Goal: Information Seeking & Learning: Learn about a topic

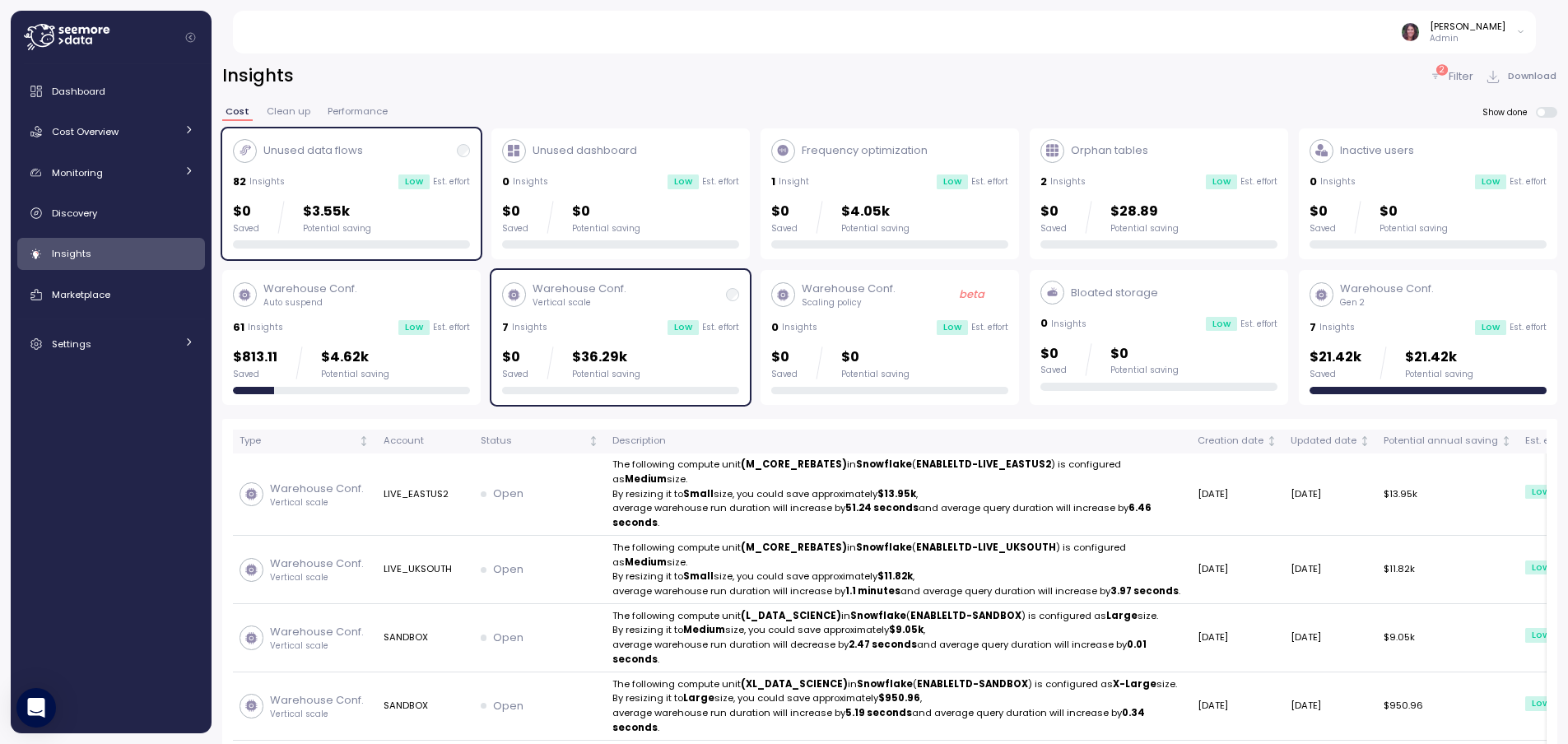
click at [52, 36] on icon at bounding box center [39, 35] width 31 height 23
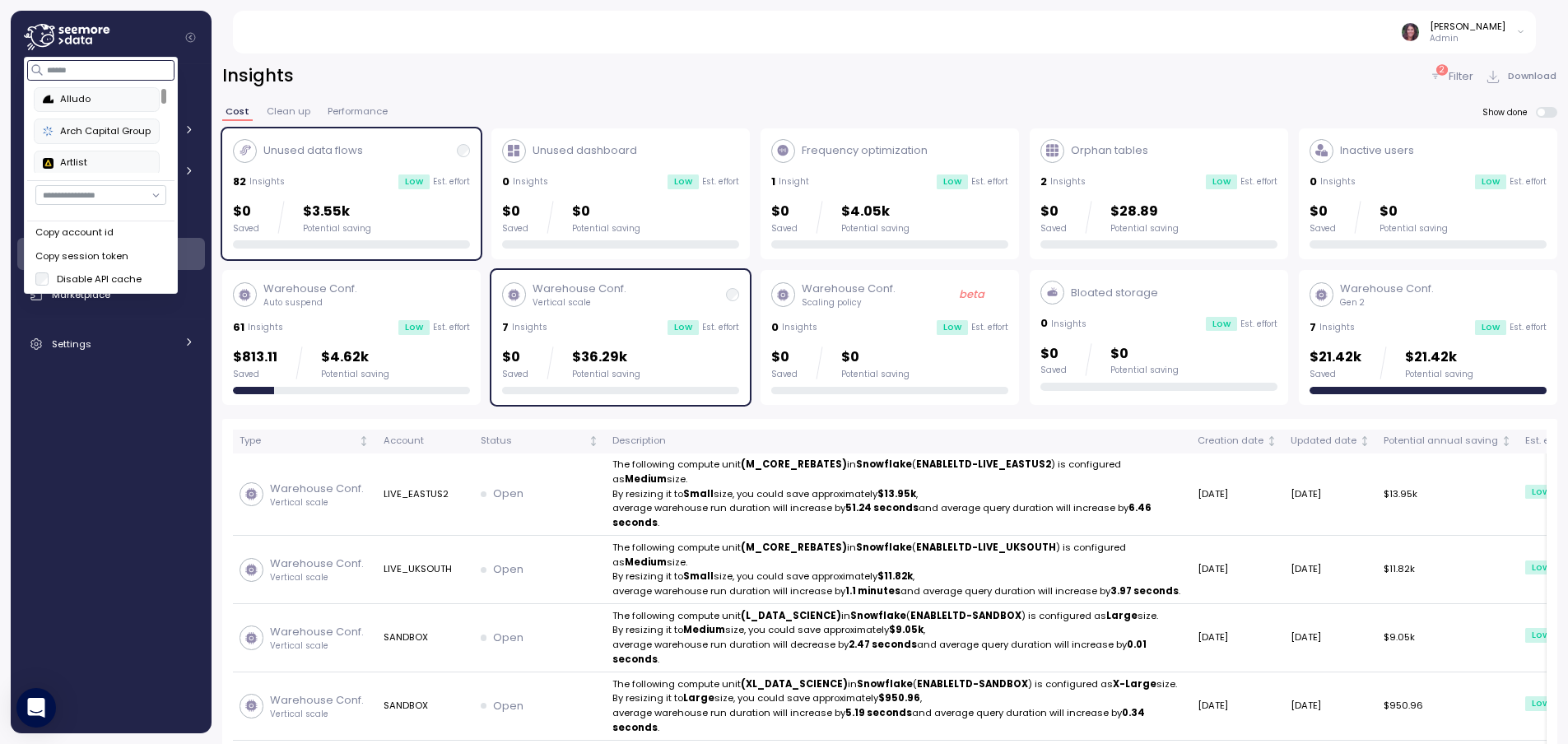
click at [89, 70] on input at bounding box center [102, 70] width 148 height 20
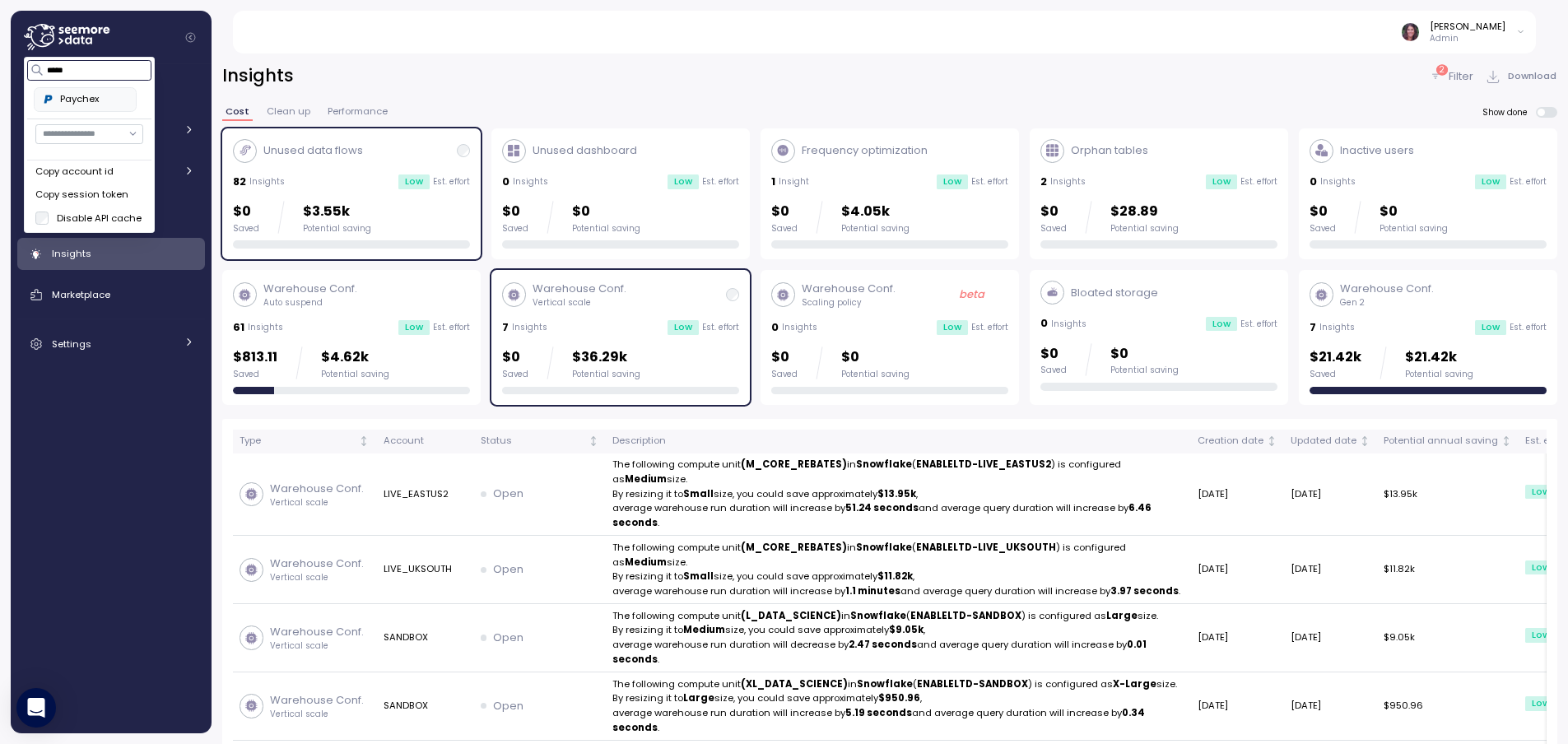
click at [92, 94] on div "Paychex" at bounding box center [85, 99] width 85 height 15
type input "*****"
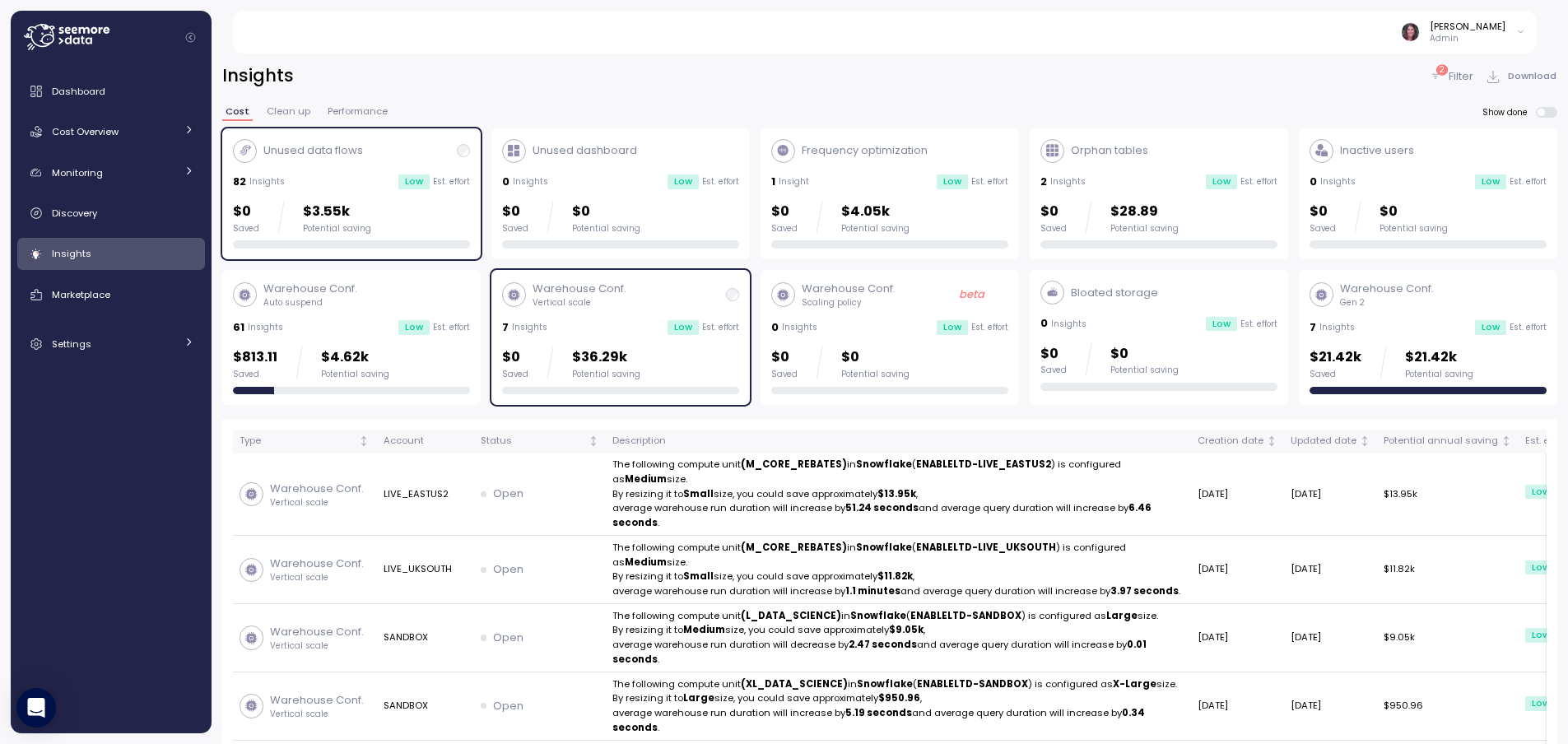
click at [493, 43] on div "Elvire Lukov Admin" at bounding box center [894, 32] width 1285 height 43
click at [93, 38] on icon at bounding box center [66, 36] width 86 height 26
click at [157, 358] on link "Settings" at bounding box center [111, 344] width 188 height 33
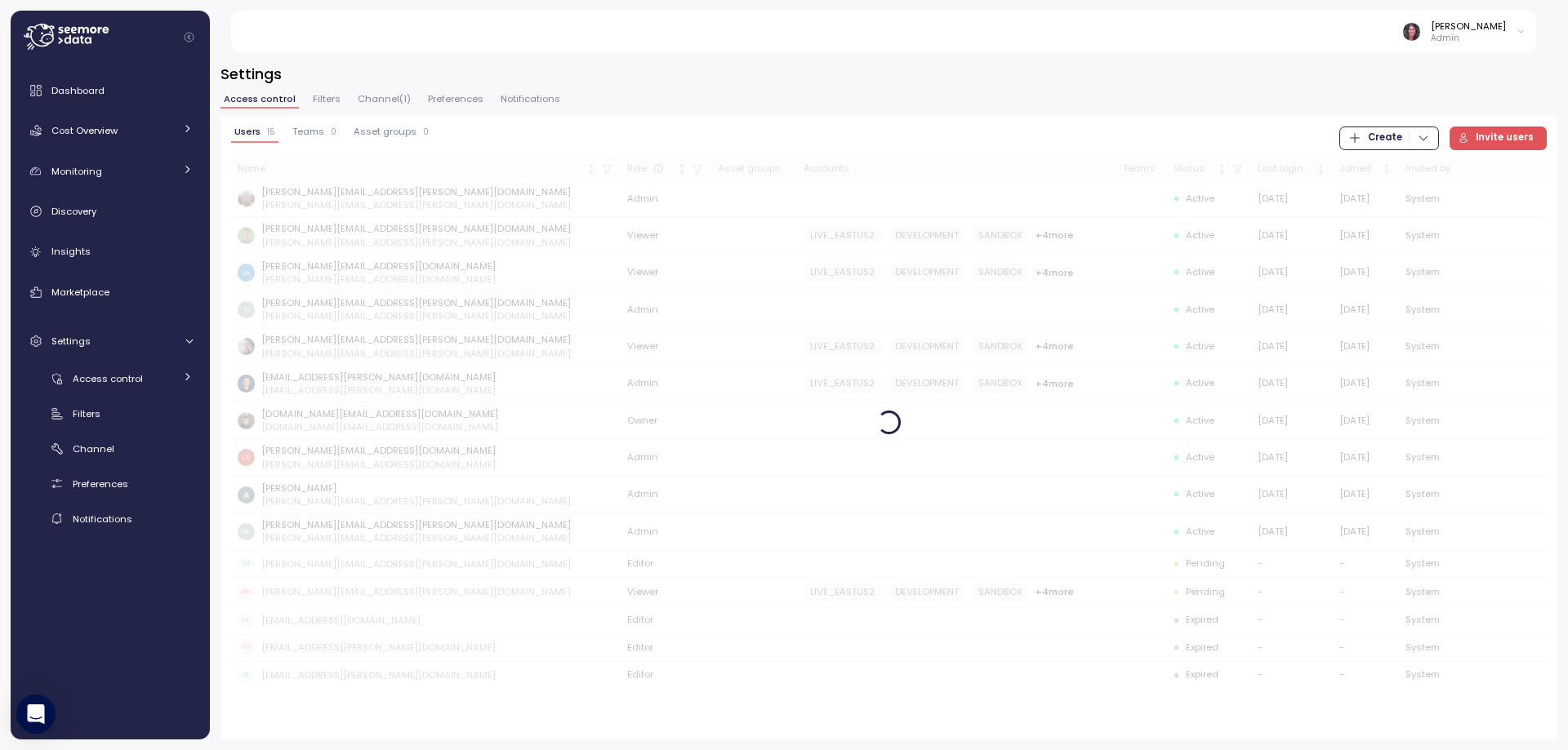
click at [96, 42] on icon at bounding box center [66, 36] width 85 height 26
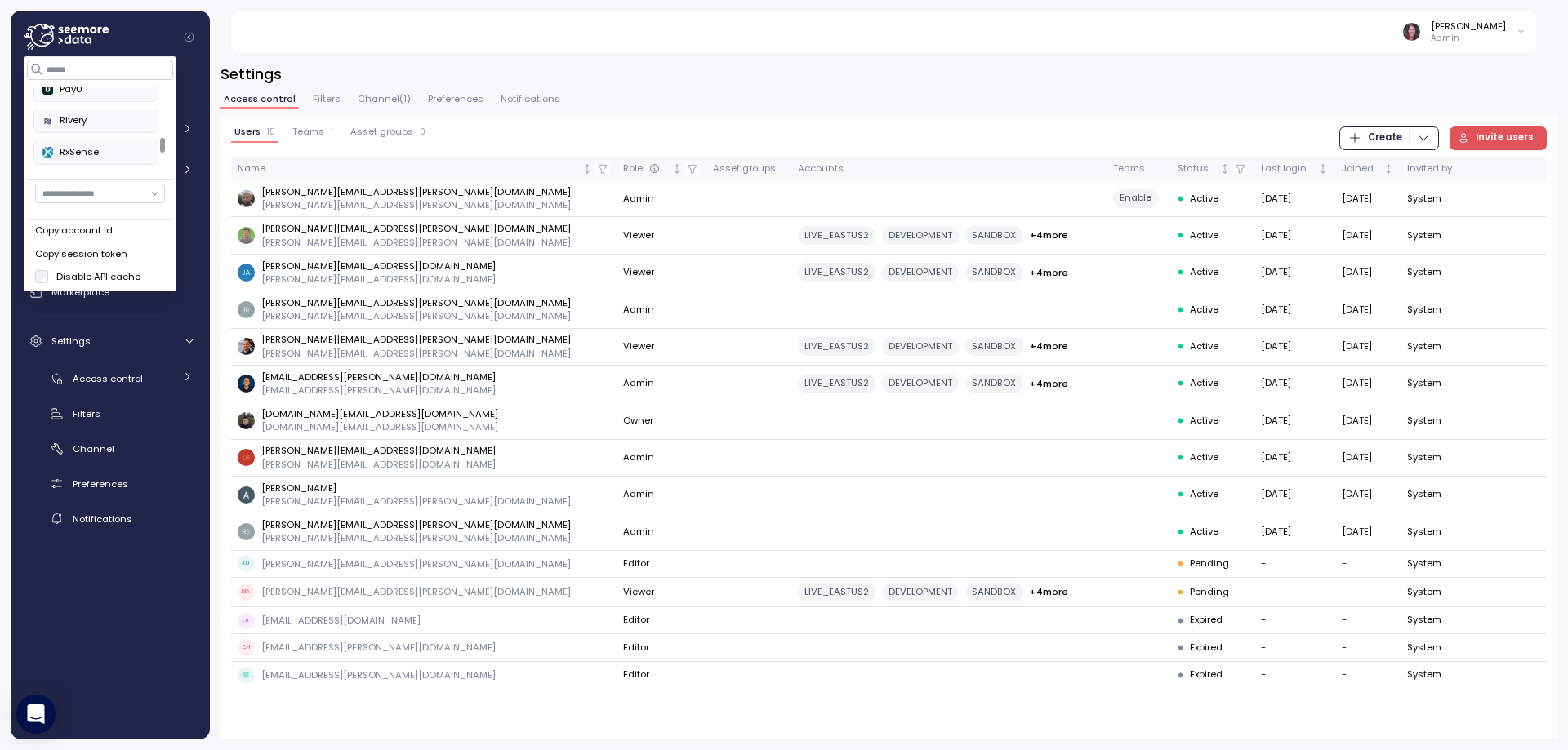
scroll to position [490, 0]
click at [97, 114] on div "Paychex" at bounding box center [96, 112] width 107 height 15
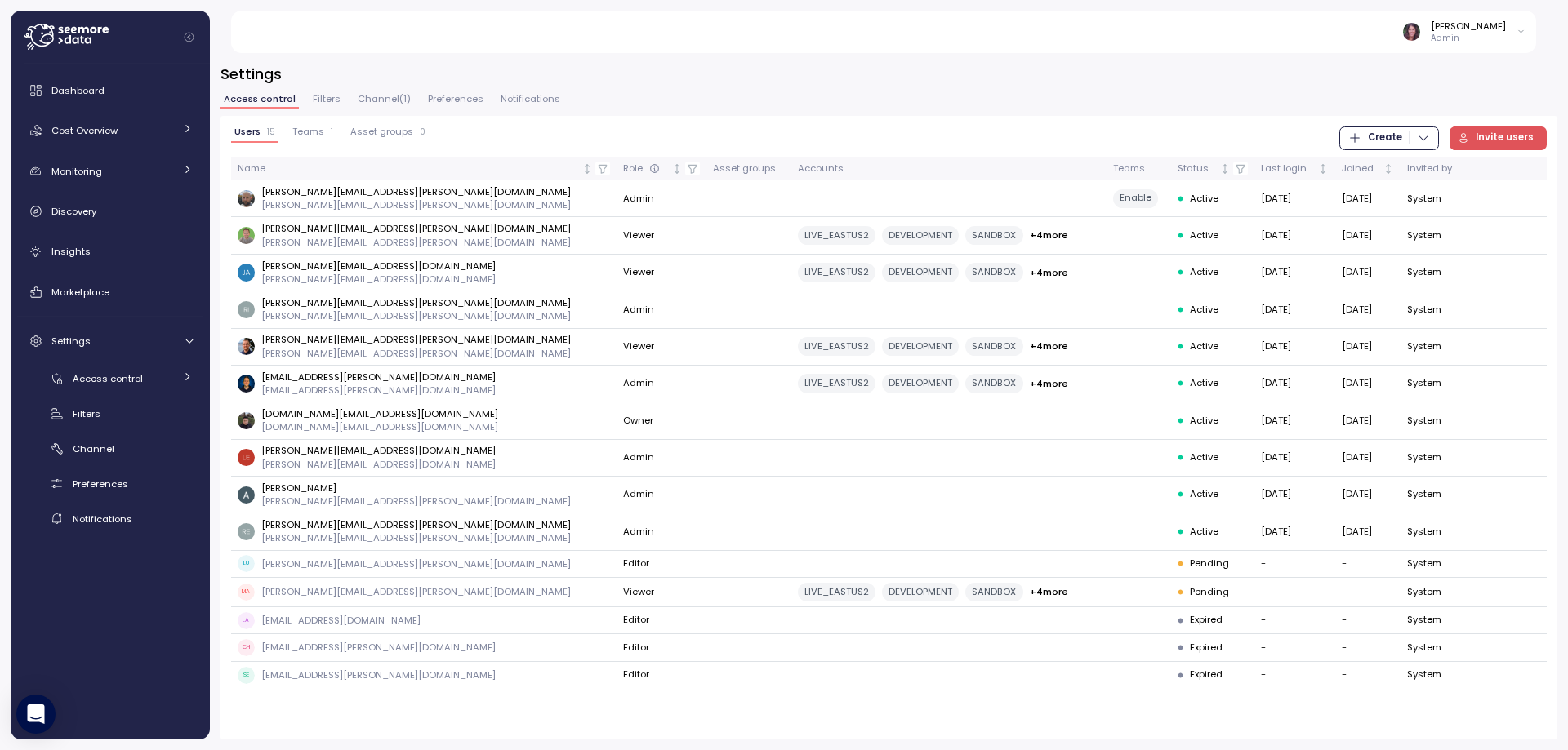
click at [68, 664] on div "Dashboard Cost Overview Compute Workloads Storage Cloud Services Clustering col…" at bounding box center [110, 402] width 186 height 655
click at [80, 126] on span "Cost Overview" at bounding box center [84, 130] width 66 height 13
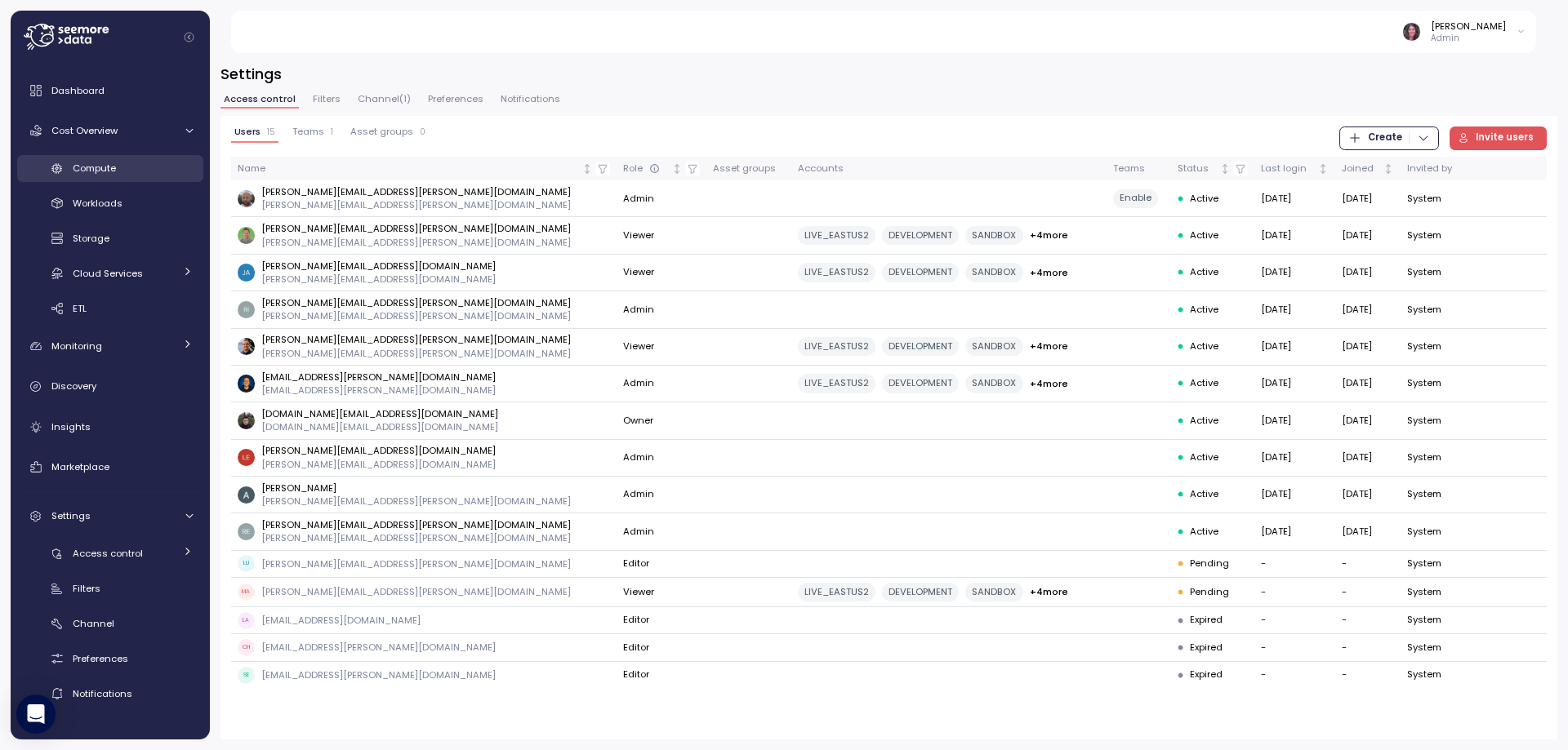
click at [91, 170] on span "Compute" at bounding box center [94, 168] width 44 height 13
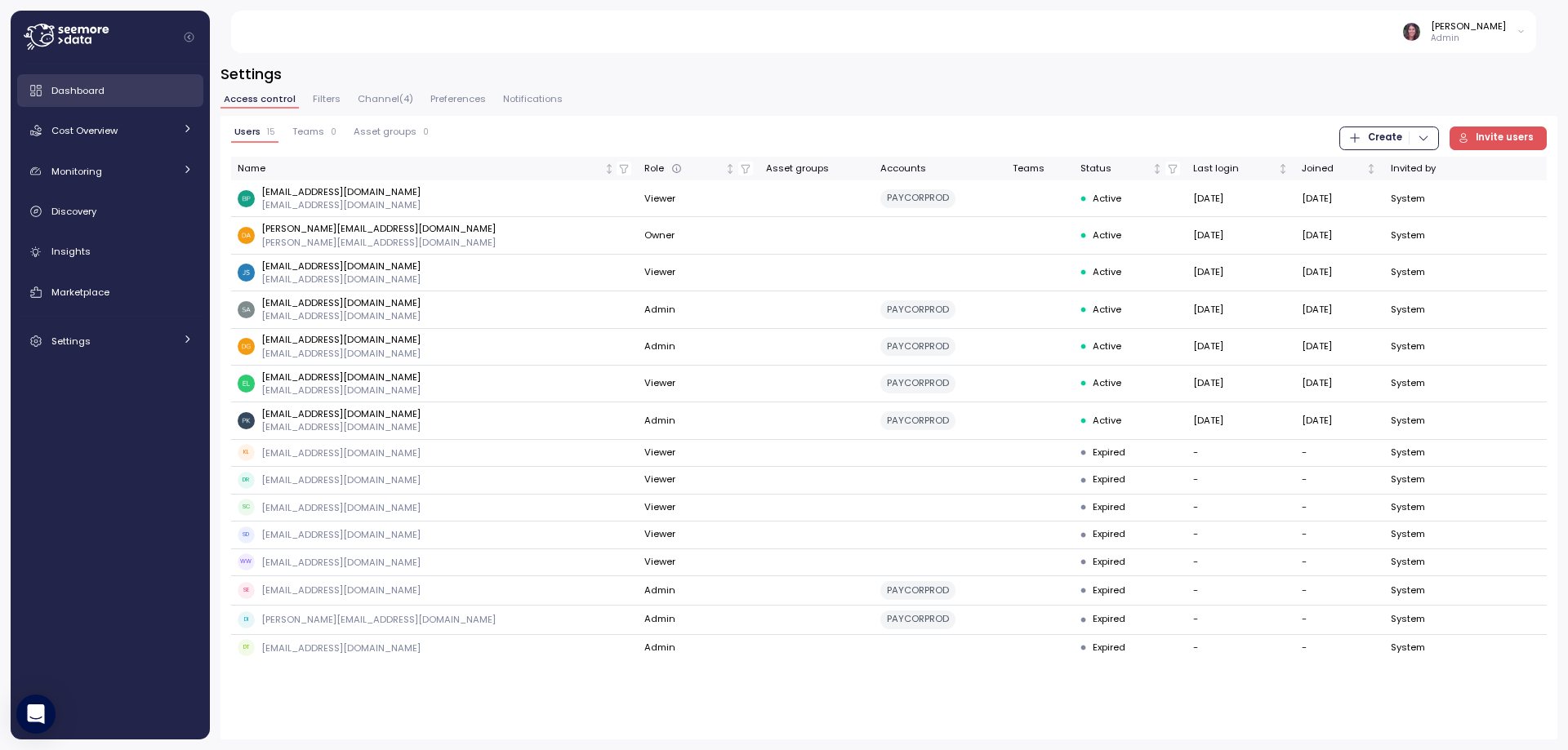
click at [110, 93] on div "Dashboard" at bounding box center [122, 90] width 141 height 16
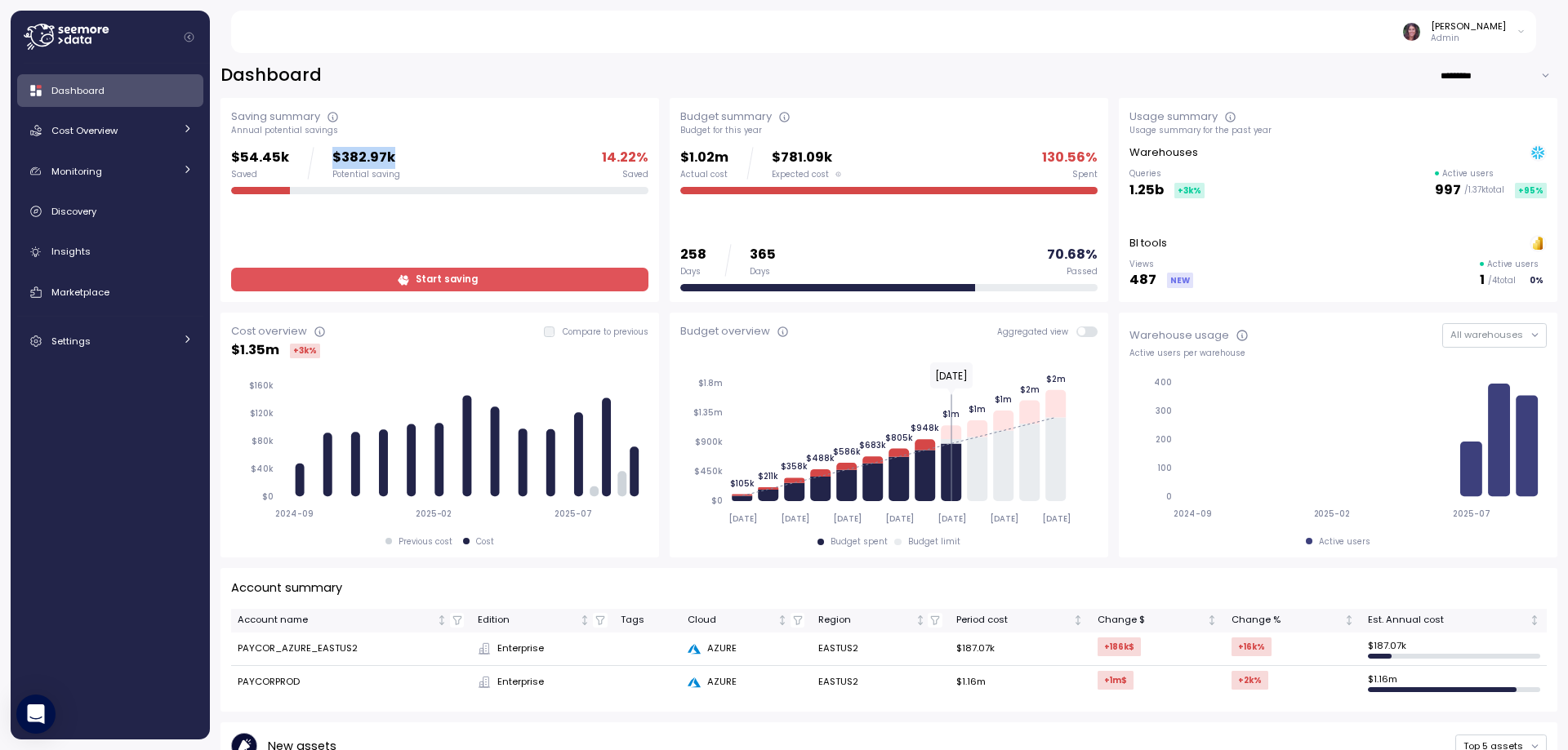
drag, startPoint x: 329, startPoint y: 157, endPoint x: 413, endPoint y: 163, distance: 84.2
click at [413, 163] on div "$54.45k Saved $382.97k Potential saving 14.22 % Saved" at bounding box center [439, 164] width 418 height 33
drag, startPoint x: 229, startPoint y: 158, endPoint x: 303, endPoint y: 153, distance: 74.2
click at [303, 153] on div "Saving summary Annual potential savings $54.45k Saved $382.97k Potential saving…" at bounding box center [439, 200] width 438 height 204
click at [308, 153] on div at bounding box center [310, 164] width 7 height 33
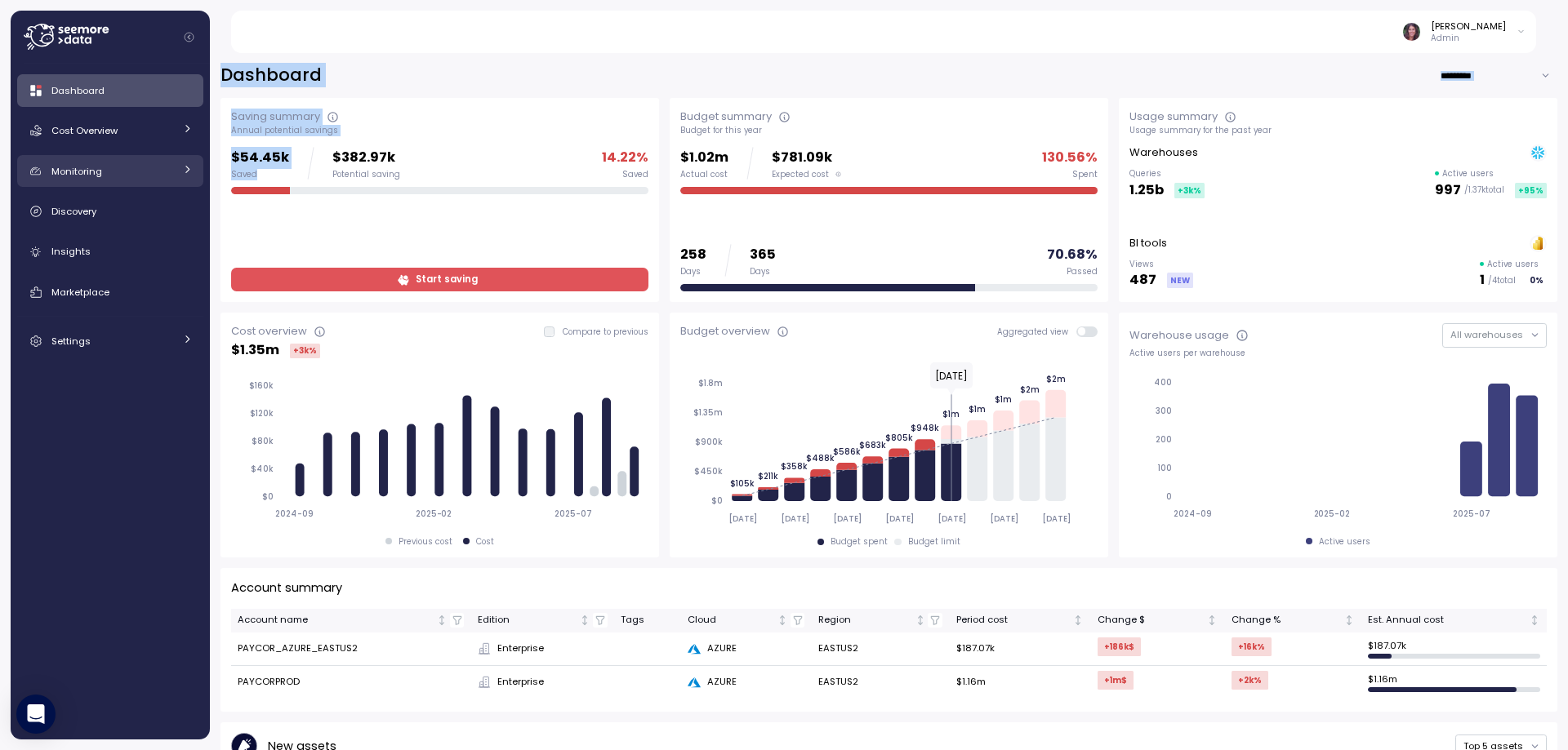
drag, startPoint x: 303, startPoint y: 155, endPoint x: 184, endPoint y: 159, distance: 119.1
click at [184, 159] on div "Elvire Lukov Admin Dashboard Cost Overview Compute Workloads Storage Cloud Serv…" at bounding box center [784, 375] width 1568 height 750
click at [74, 244] on div "Insights" at bounding box center [122, 251] width 141 height 16
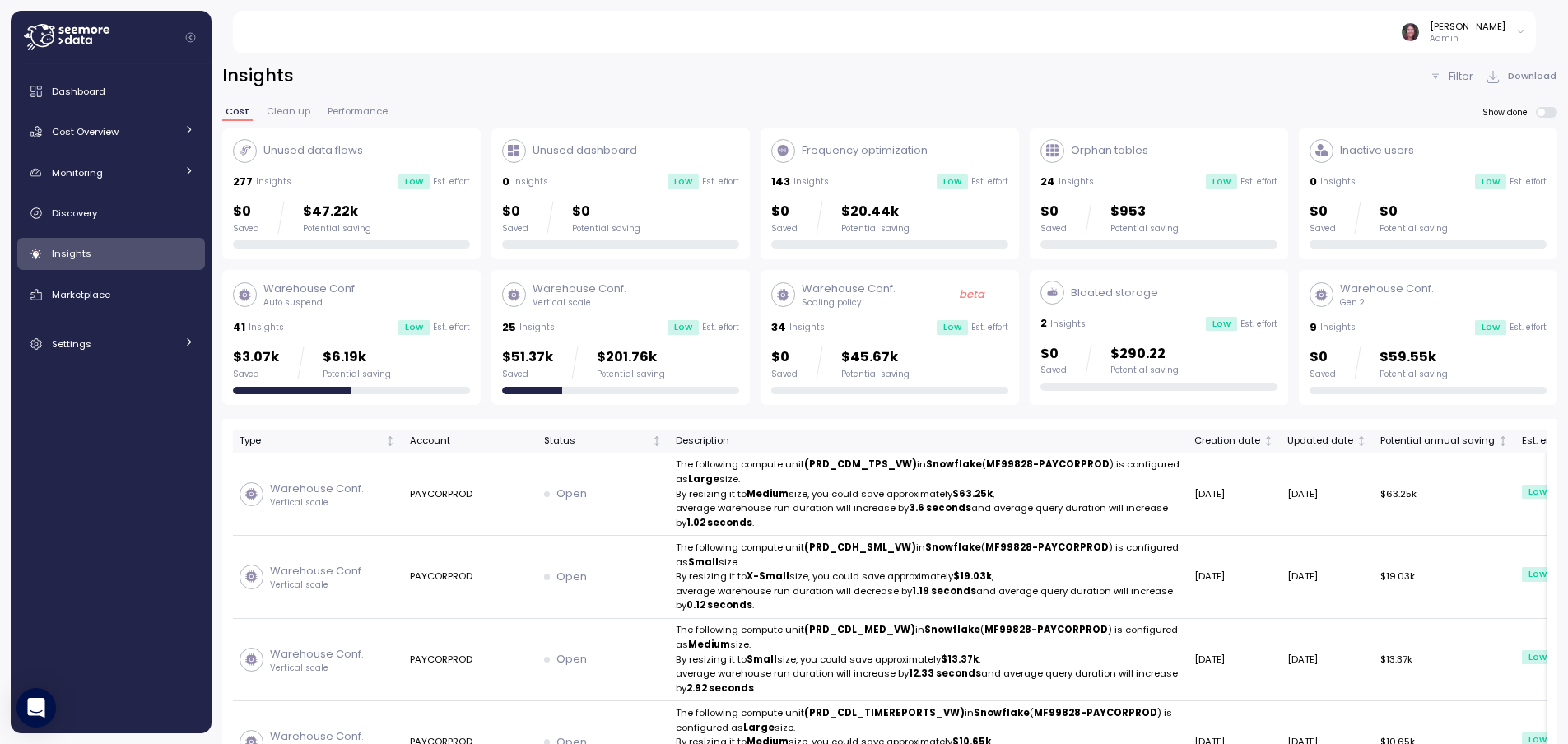
click at [562, 344] on div "Warehouse Conf. Vertical scale 25 Insights Low Est. effort $51.37k Saved $201.7…" at bounding box center [620, 337] width 237 height 113
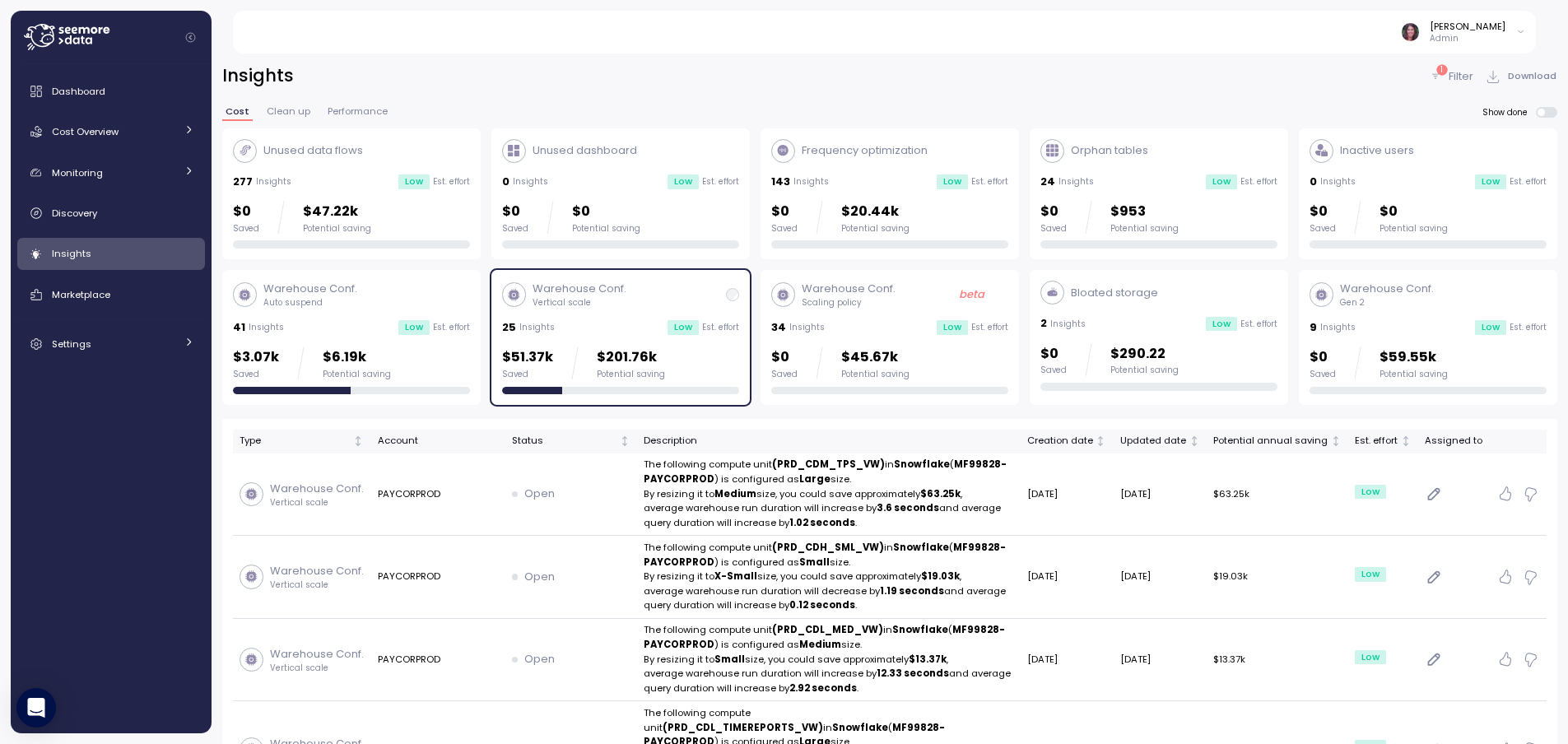
click at [1449, 81] on p "Filter" at bounding box center [1461, 76] width 24 height 17
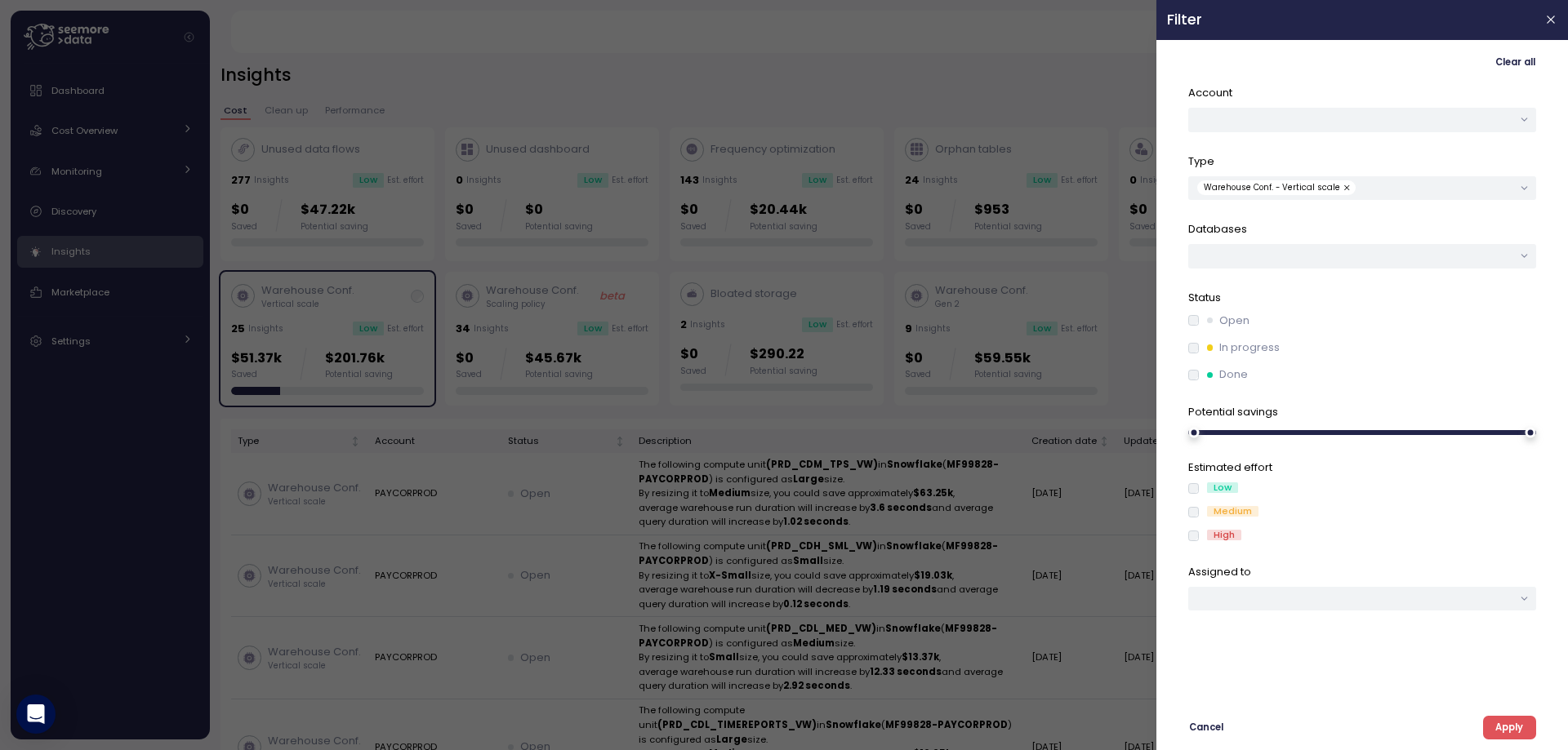
click at [1193, 354] on div "In progress" at bounding box center [1362, 348] width 348 height 16
click at [1194, 313] on div "Status Open In progress Done" at bounding box center [1362, 336] width 348 height 94
click at [1496, 721] on span "Apply" at bounding box center [1509, 728] width 28 height 22
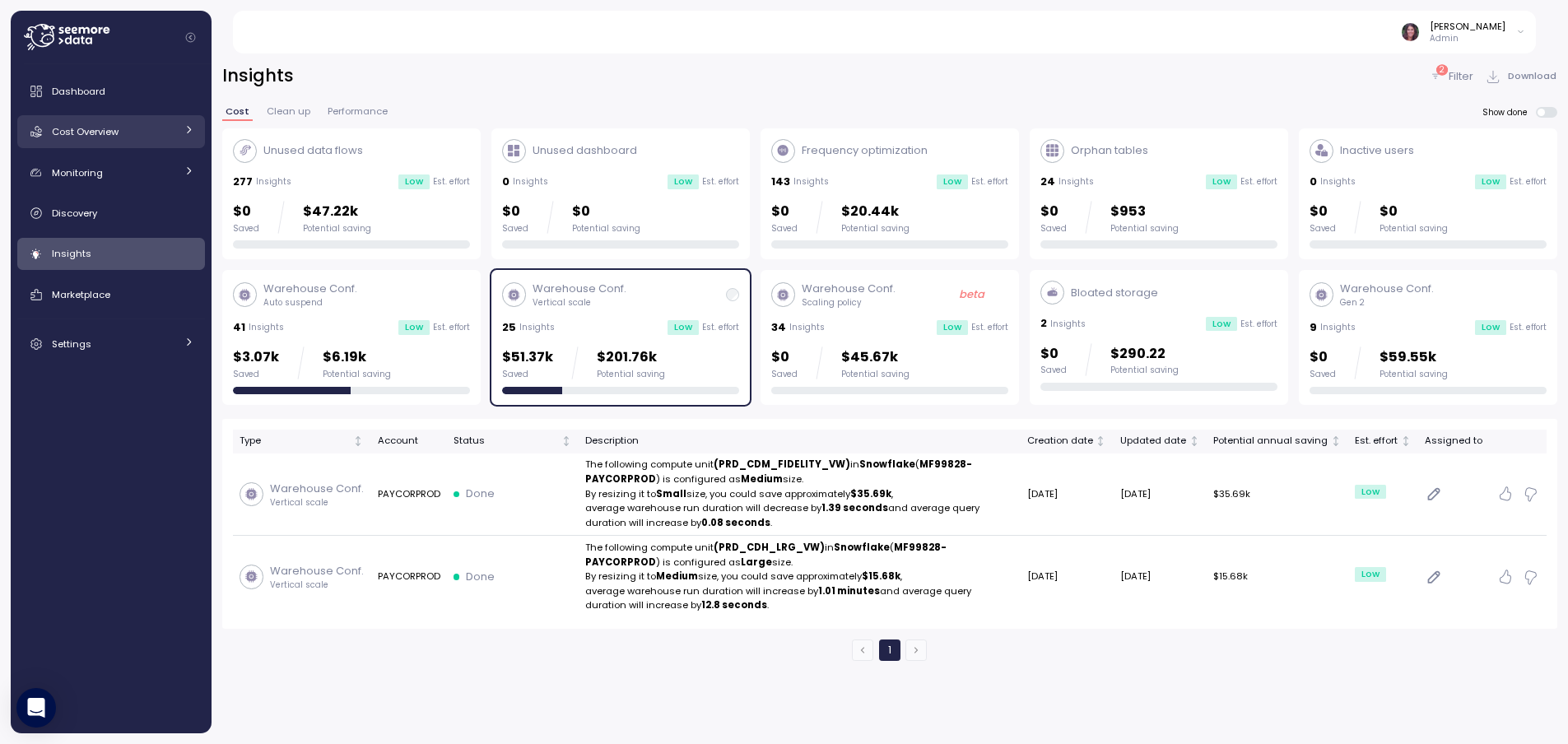
click at [123, 133] on div "Cost Overview" at bounding box center [113, 131] width 123 height 17
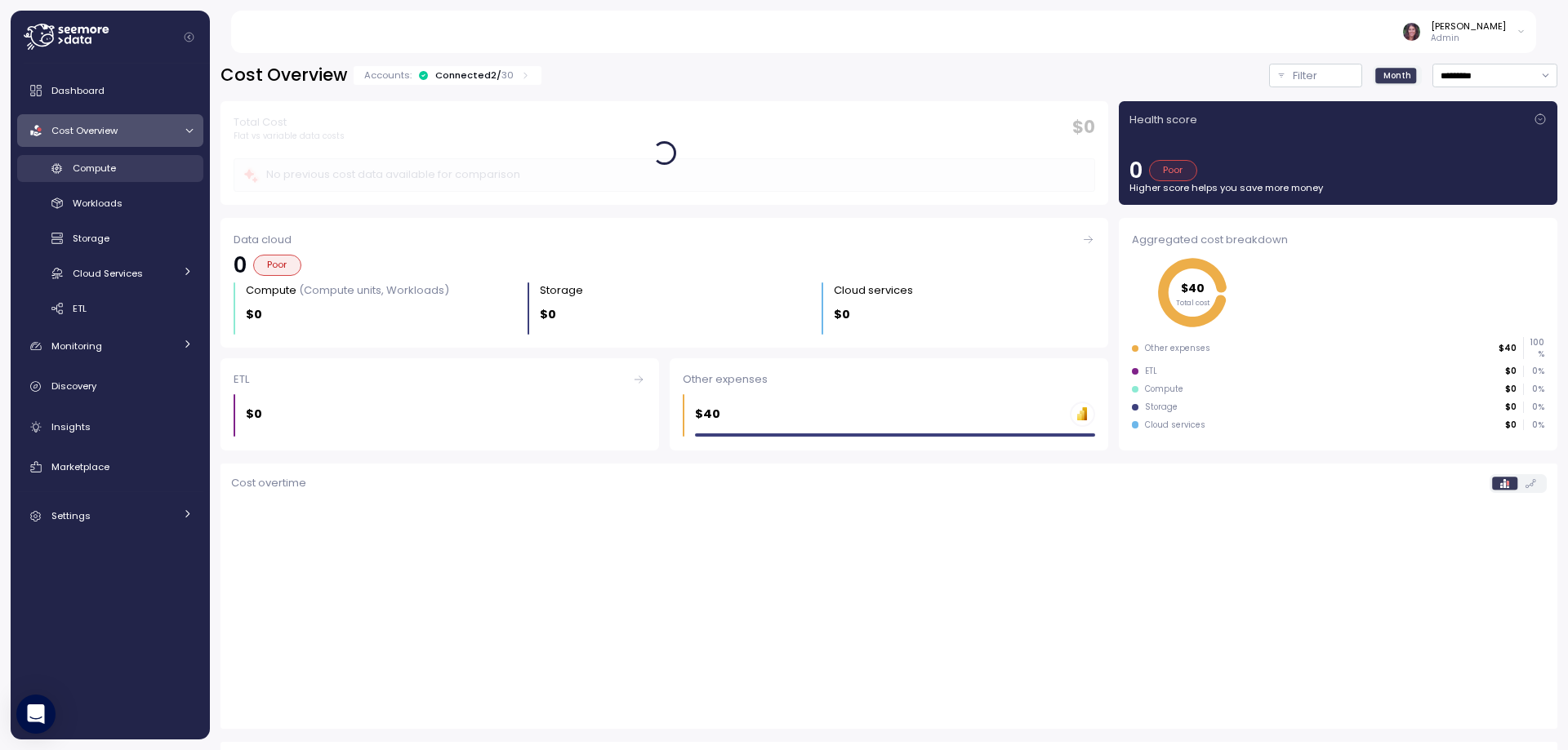
click at [80, 159] on link "Compute" at bounding box center [110, 169] width 186 height 27
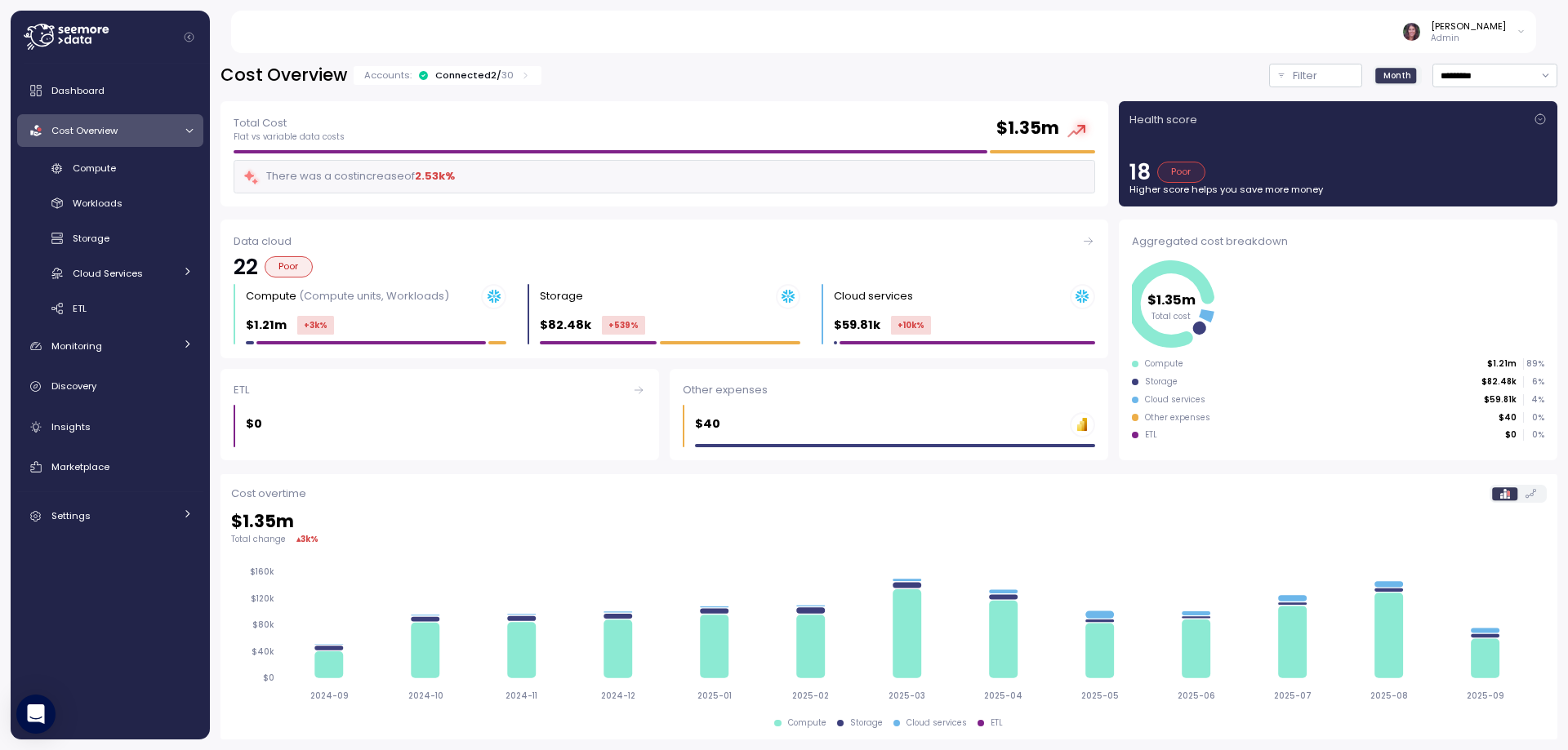
scroll to position [278, 0]
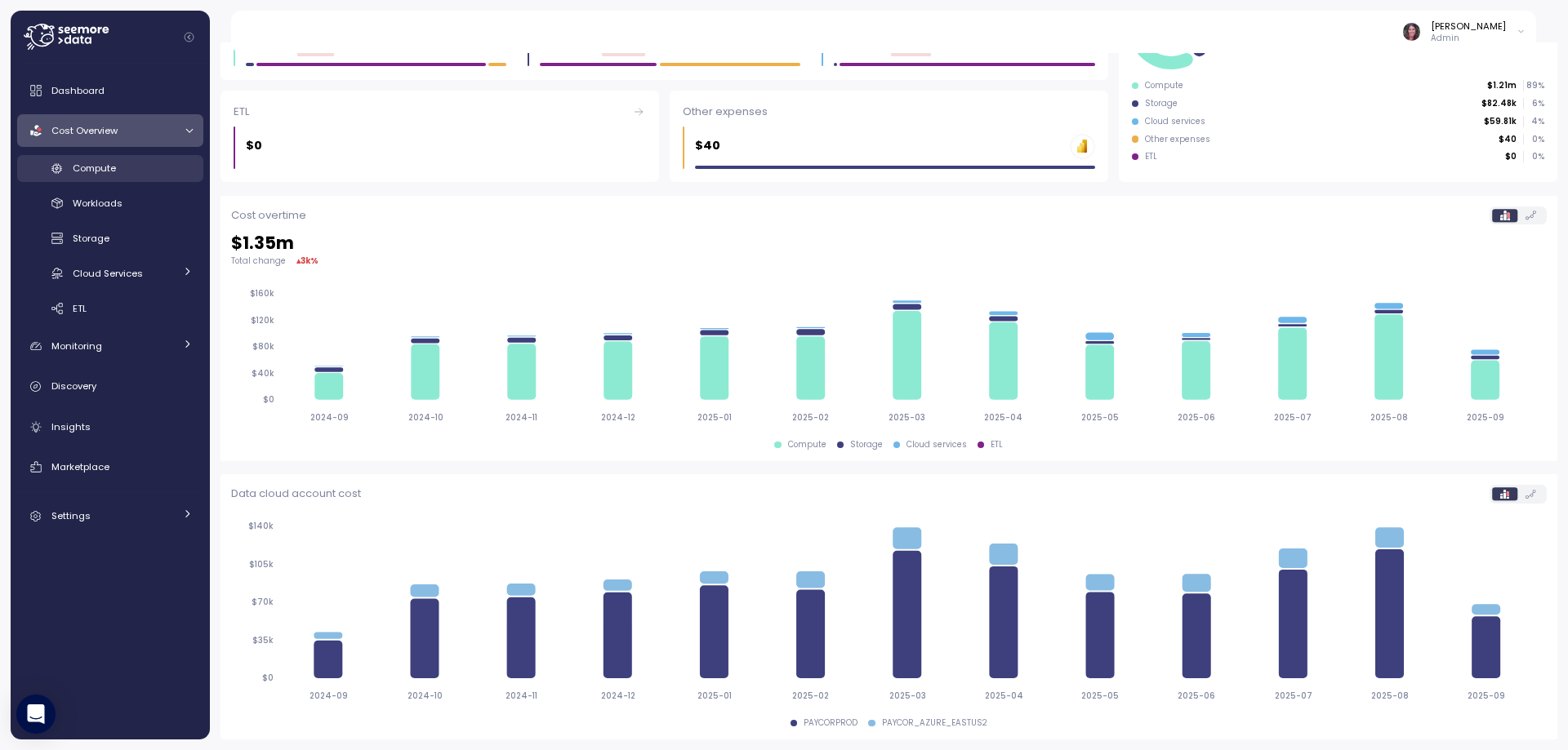
click at [98, 168] on span "Compute" at bounding box center [94, 168] width 44 height 13
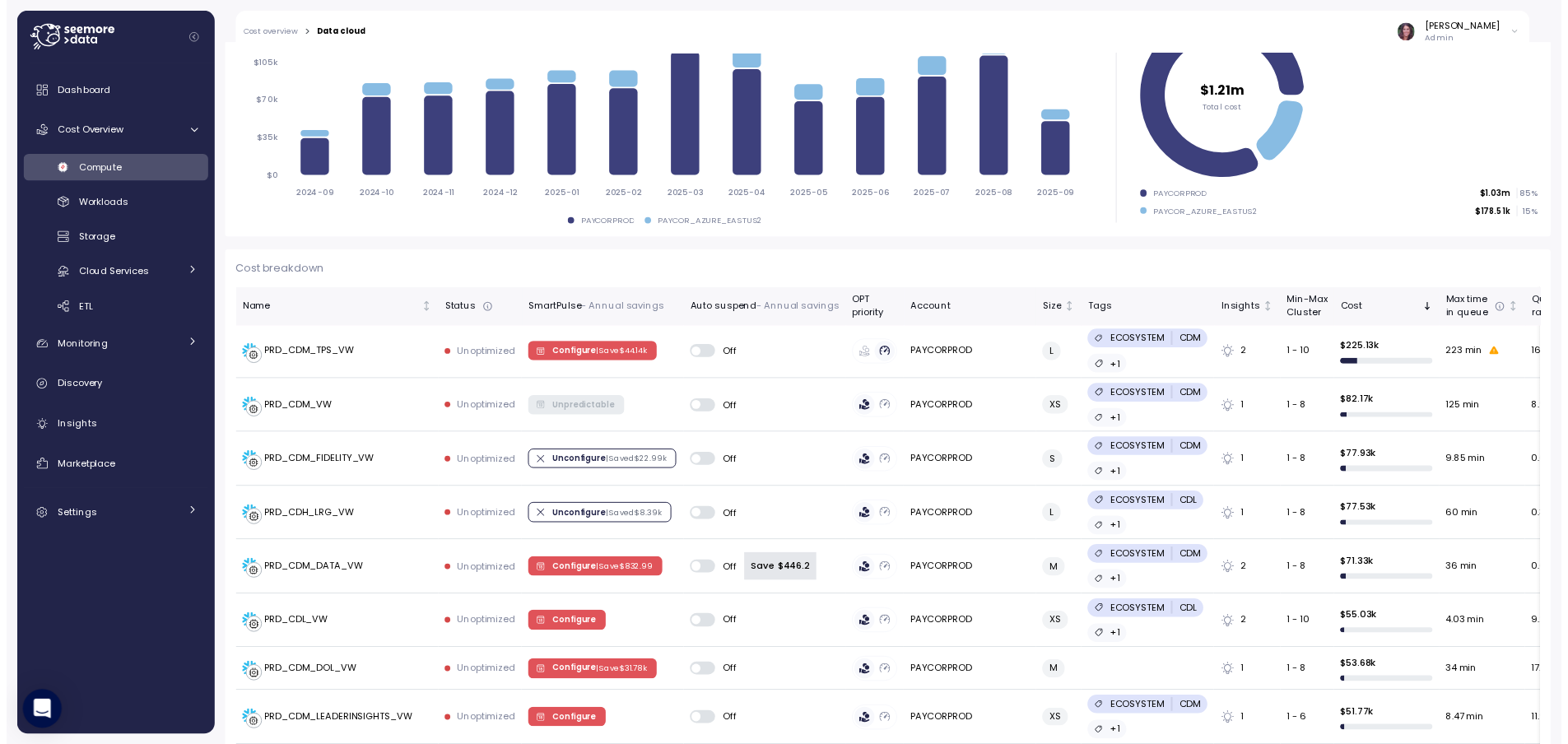
scroll to position [61, 0]
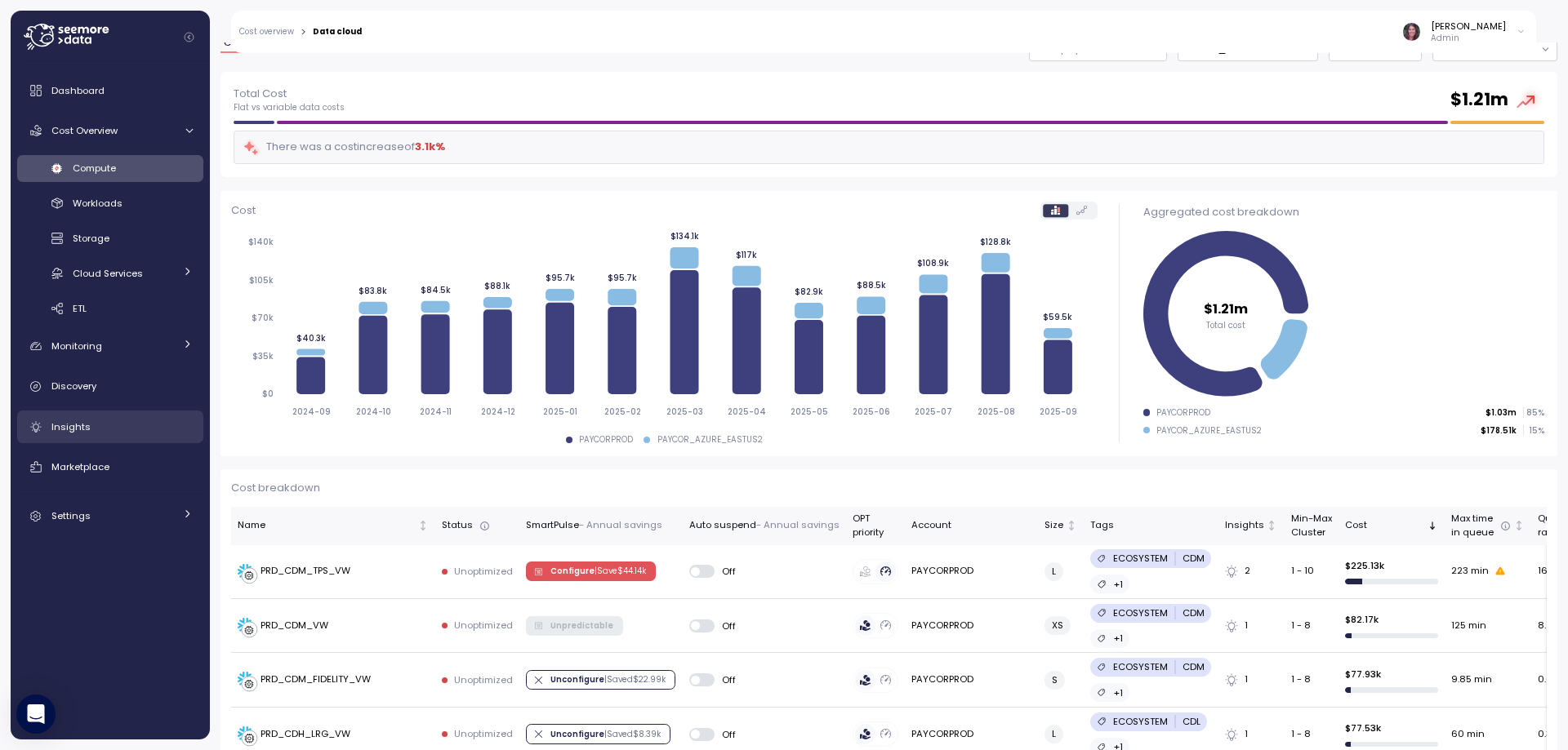
click at [93, 425] on div "Insights" at bounding box center [122, 426] width 141 height 16
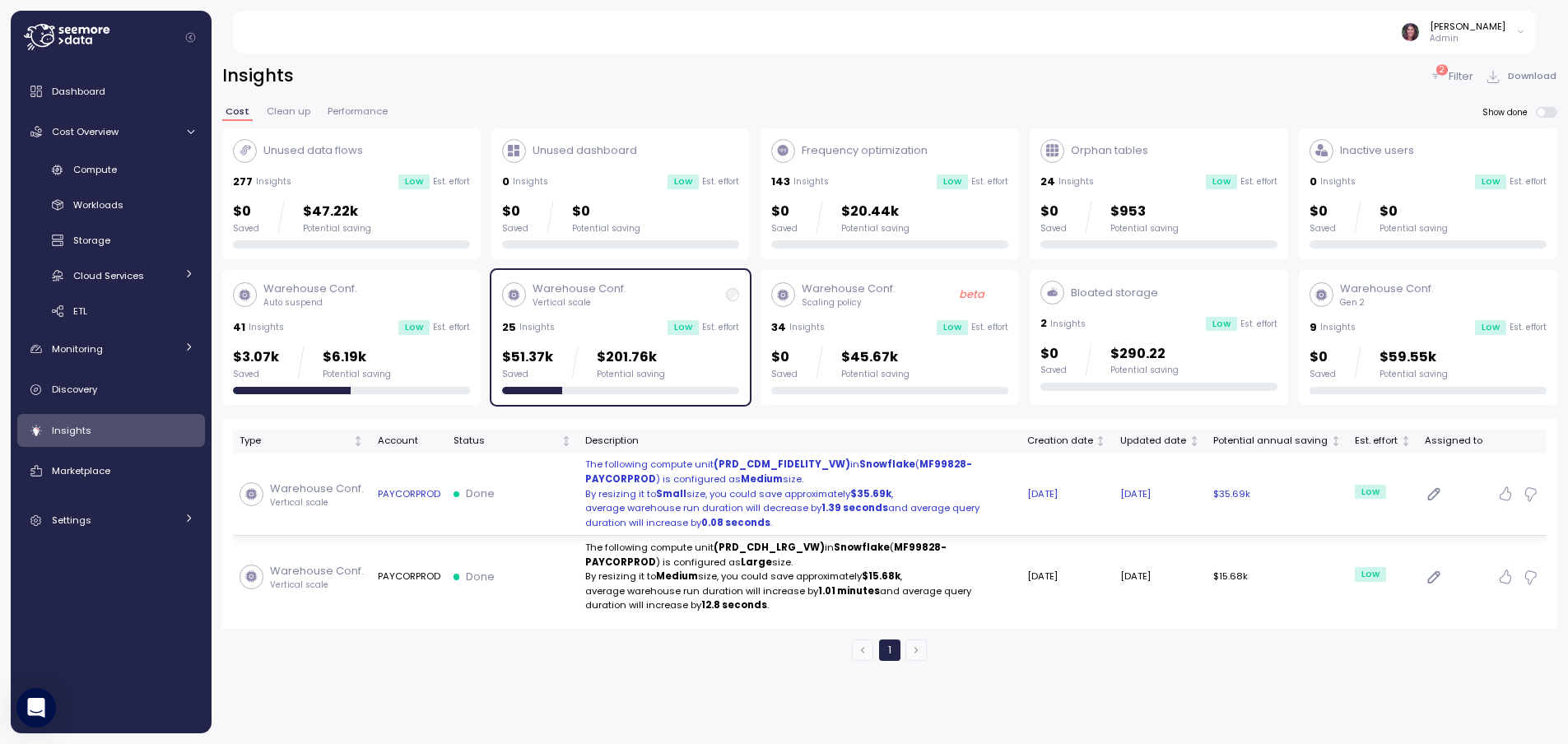
click at [755, 491] on p "By resizing it to Small size, you could save approximately $35.69k ," at bounding box center [799, 494] width 429 height 15
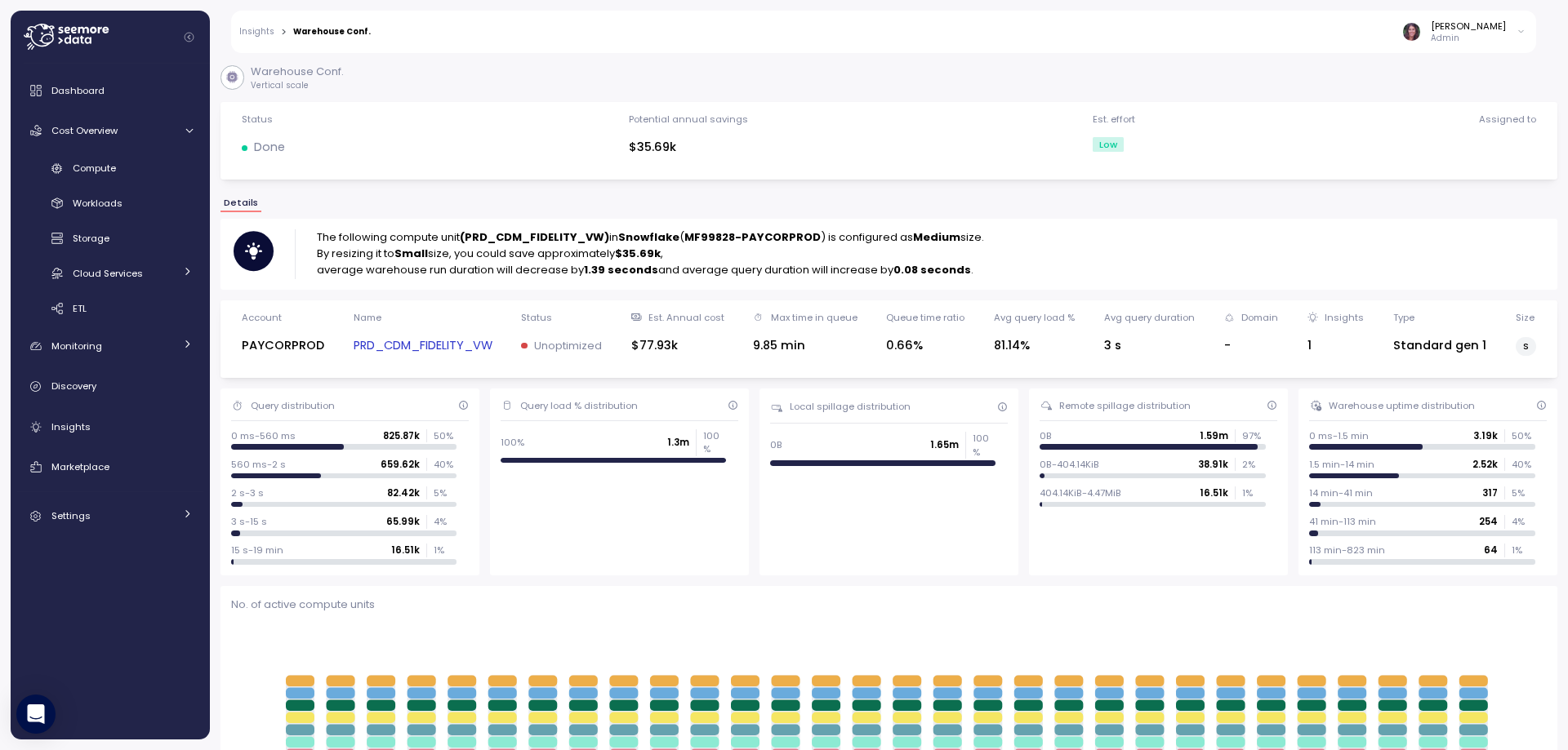
click at [392, 350] on link "PRD_CDM_FIDELITY_VW" at bounding box center [423, 345] width 139 height 18
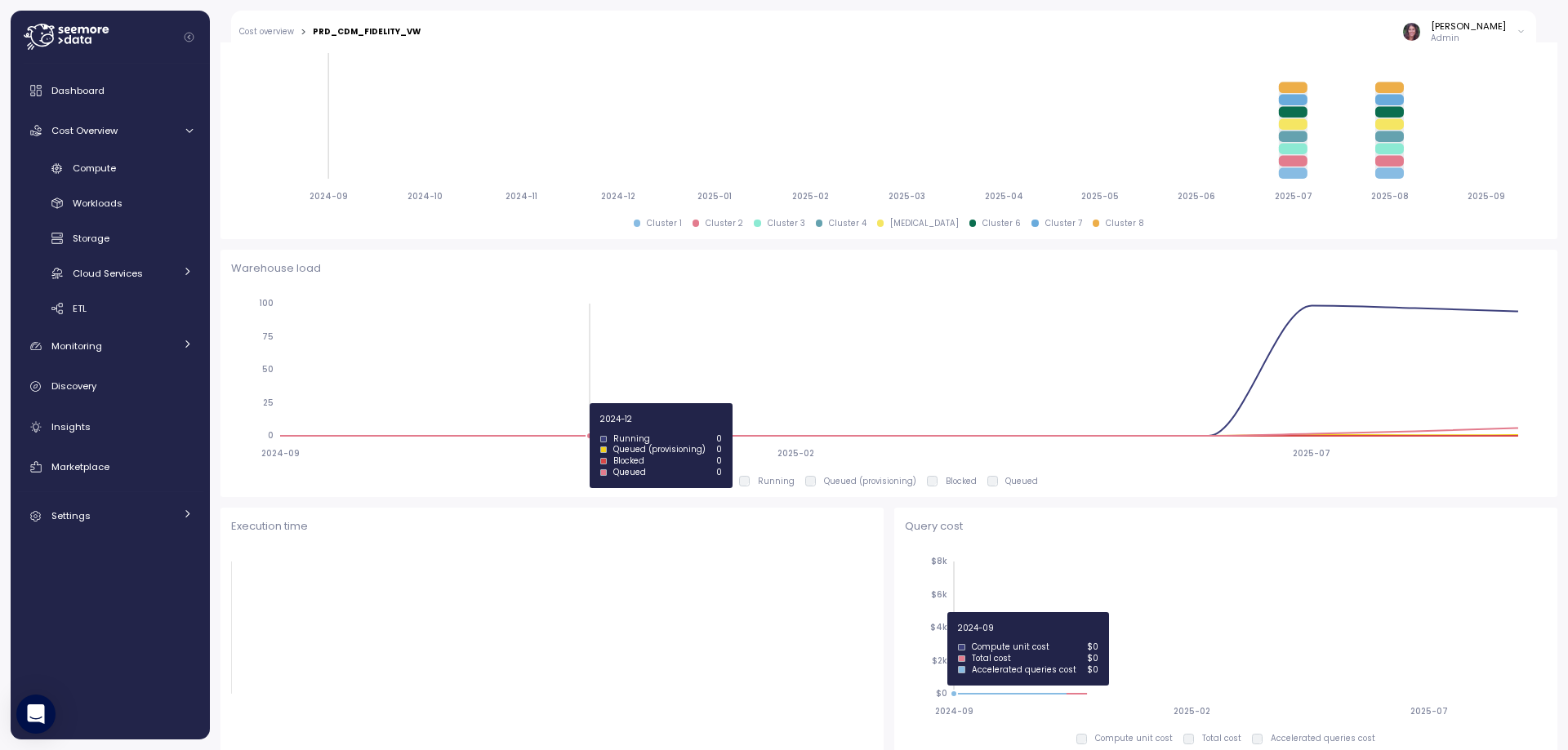
scroll to position [871, 0]
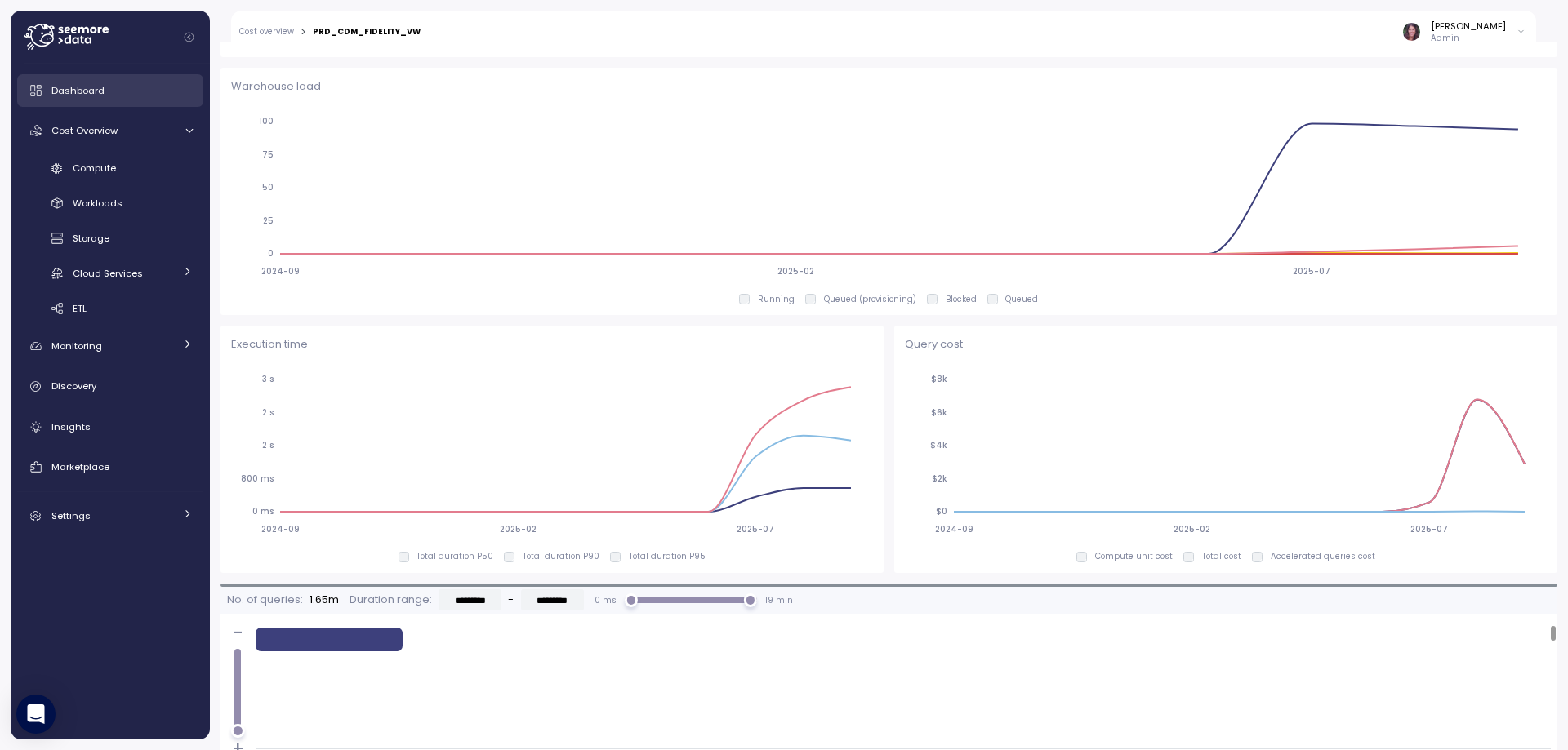
click at [57, 98] on div "Dashboard" at bounding box center [122, 90] width 141 height 16
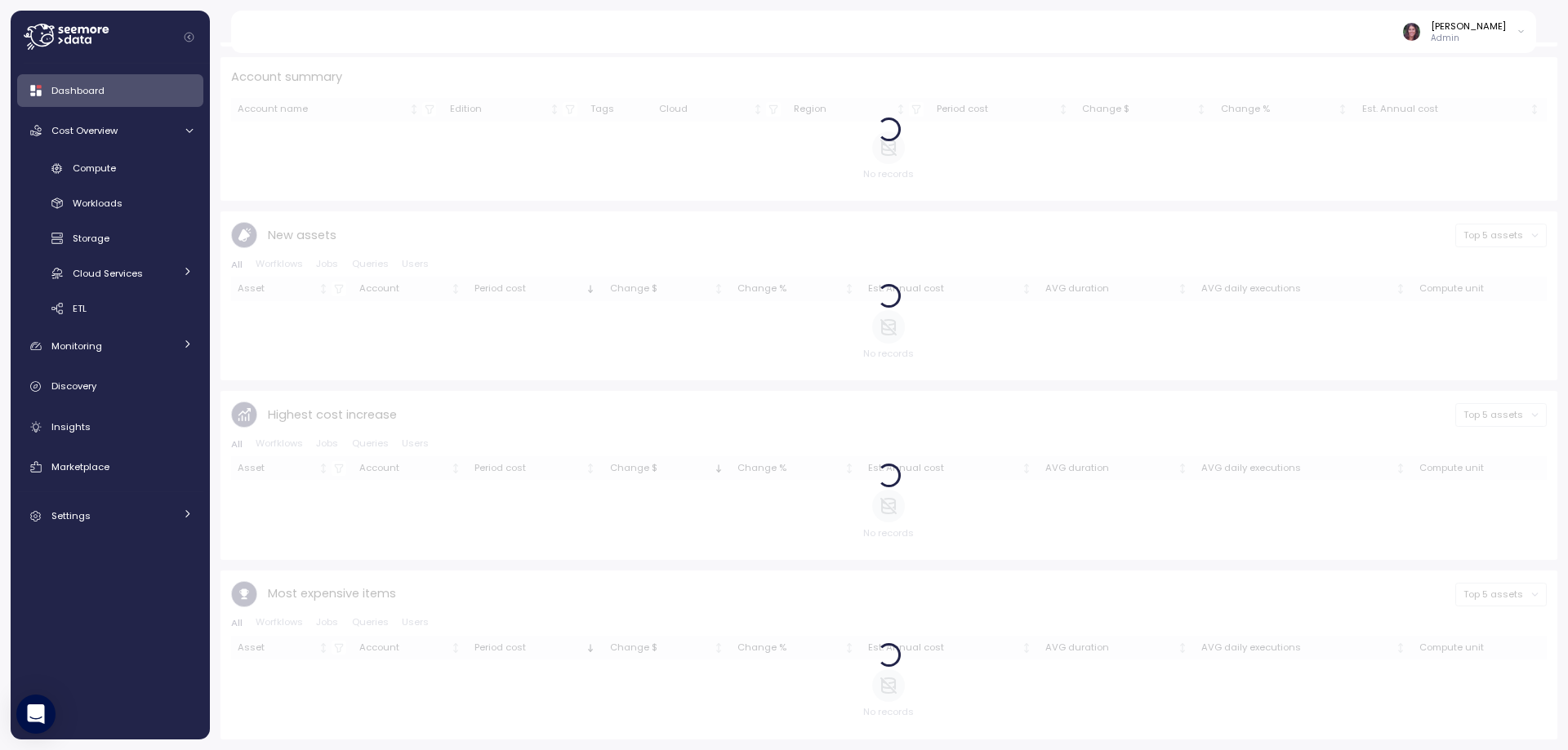
scroll to position [511, 0]
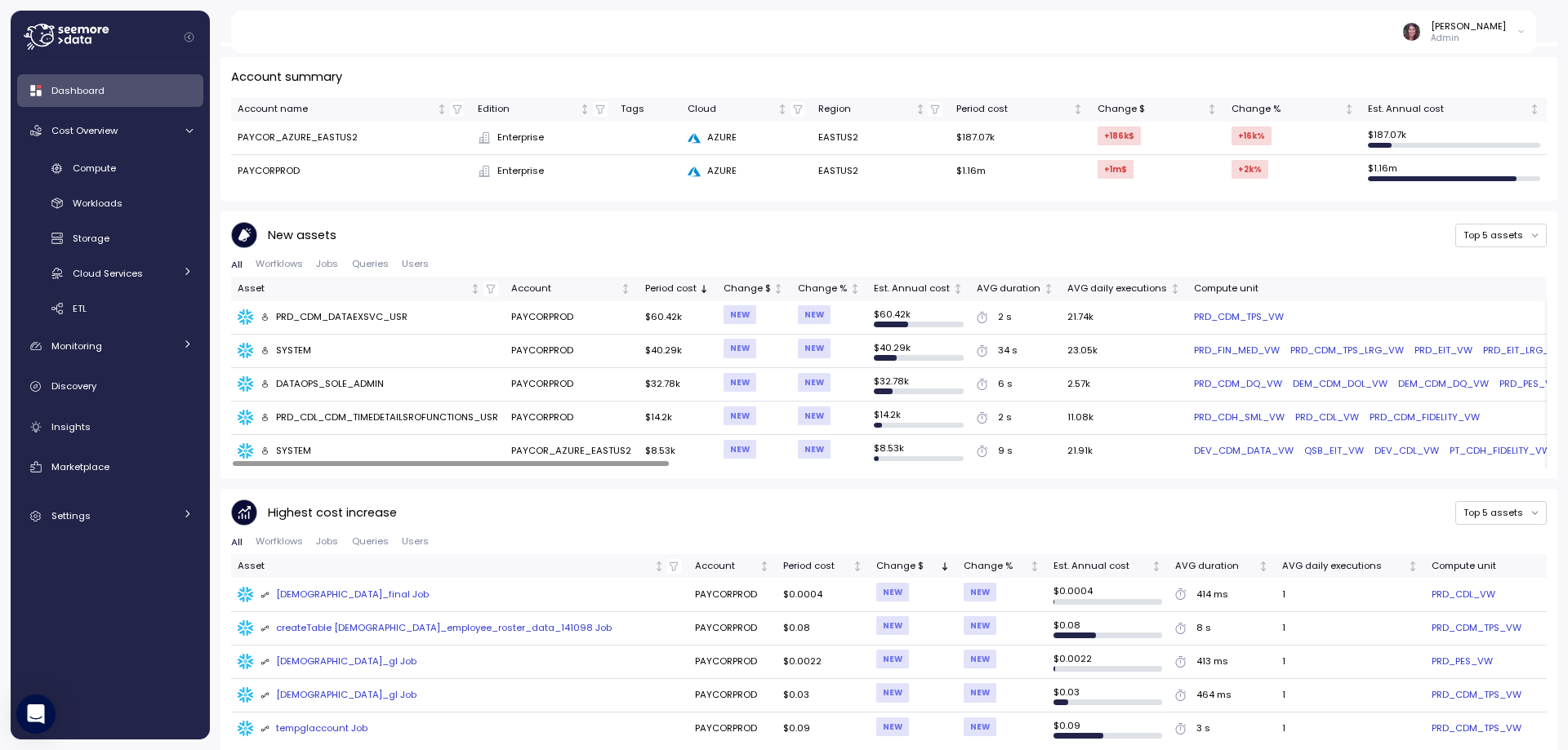
click at [1475, 50] on div "Elvire Lukov Admin" at bounding box center [894, 32] width 1287 height 43
click at [1467, 30] on div "[PERSON_NAME]" at bounding box center [1468, 25] width 76 height 13
click at [82, 132] on span "Cost Overview" at bounding box center [84, 130] width 66 height 13
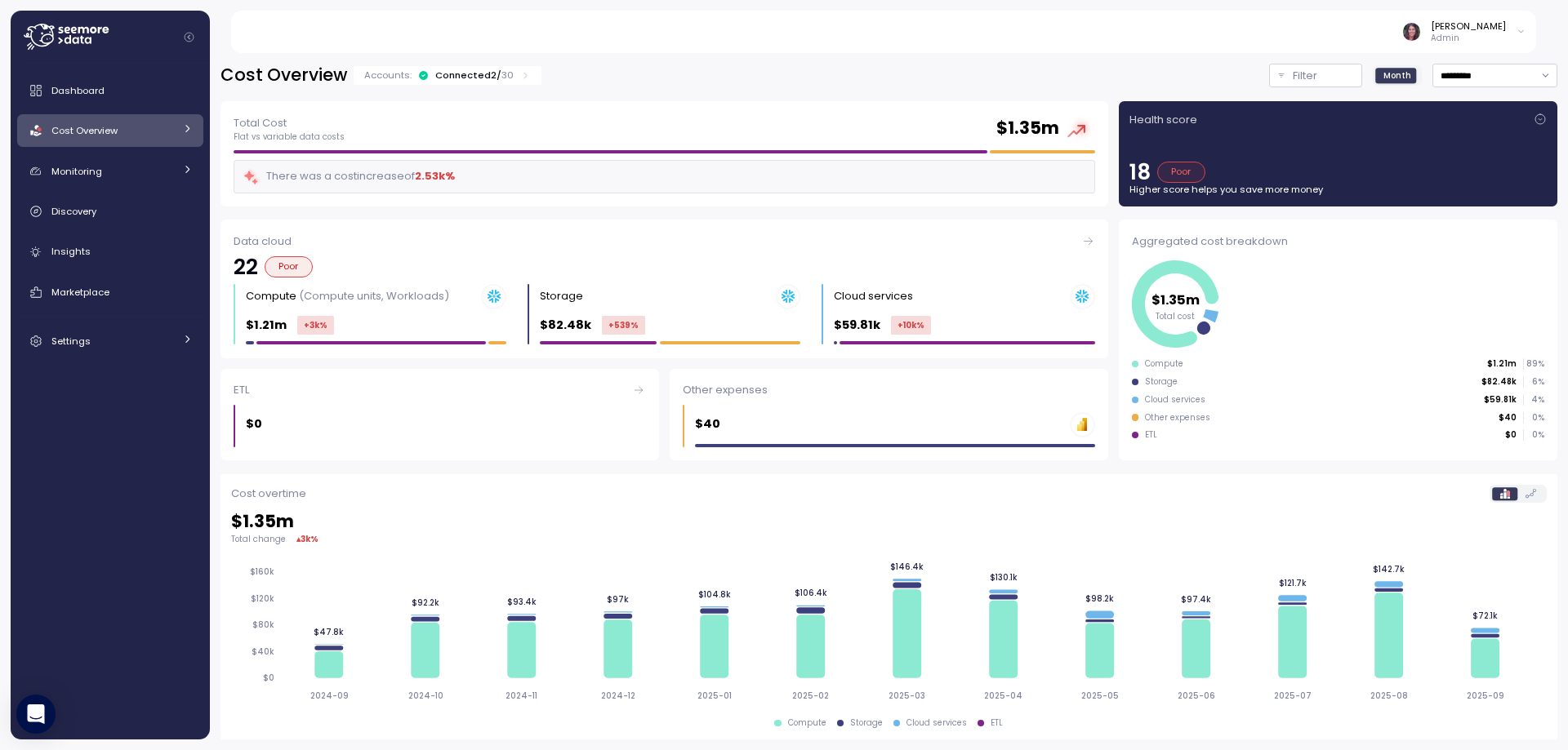
click at [139, 122] on link "Cost Overview" at bounding box center [110, 131] width 186 height 33
click at [1464, 37] on p "Admin" at bounding box center [1468, 39] width 76 height 12
click at [1293, 71] on p "Filter" at bounding box center [1304, 76] width 24 height 16
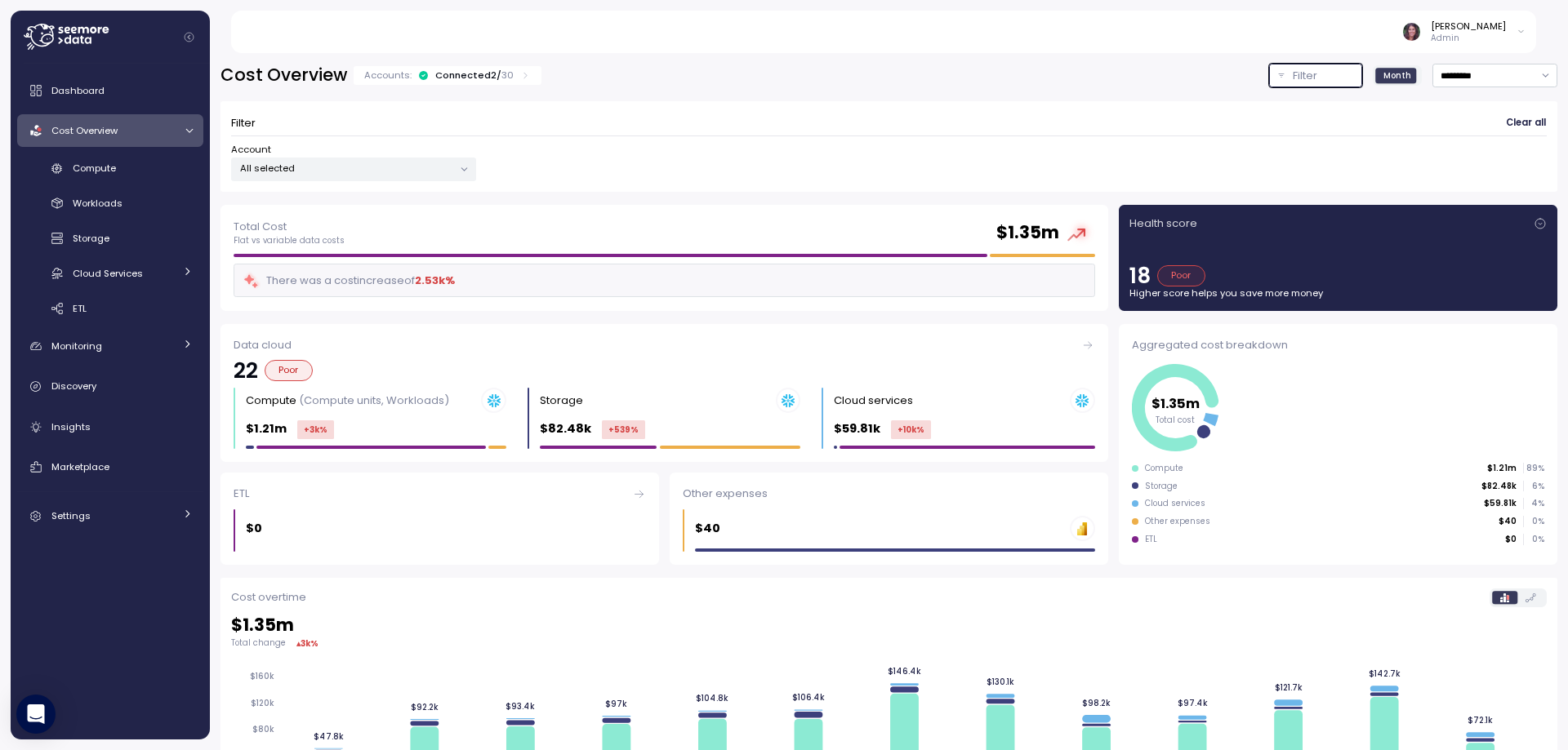
click at [423, 167] on p "All selected" at bounding box center [347, 168] width 213 height 13
click at [424, 289] on span "only" at bounding box center [429, 286] width 18 height 18
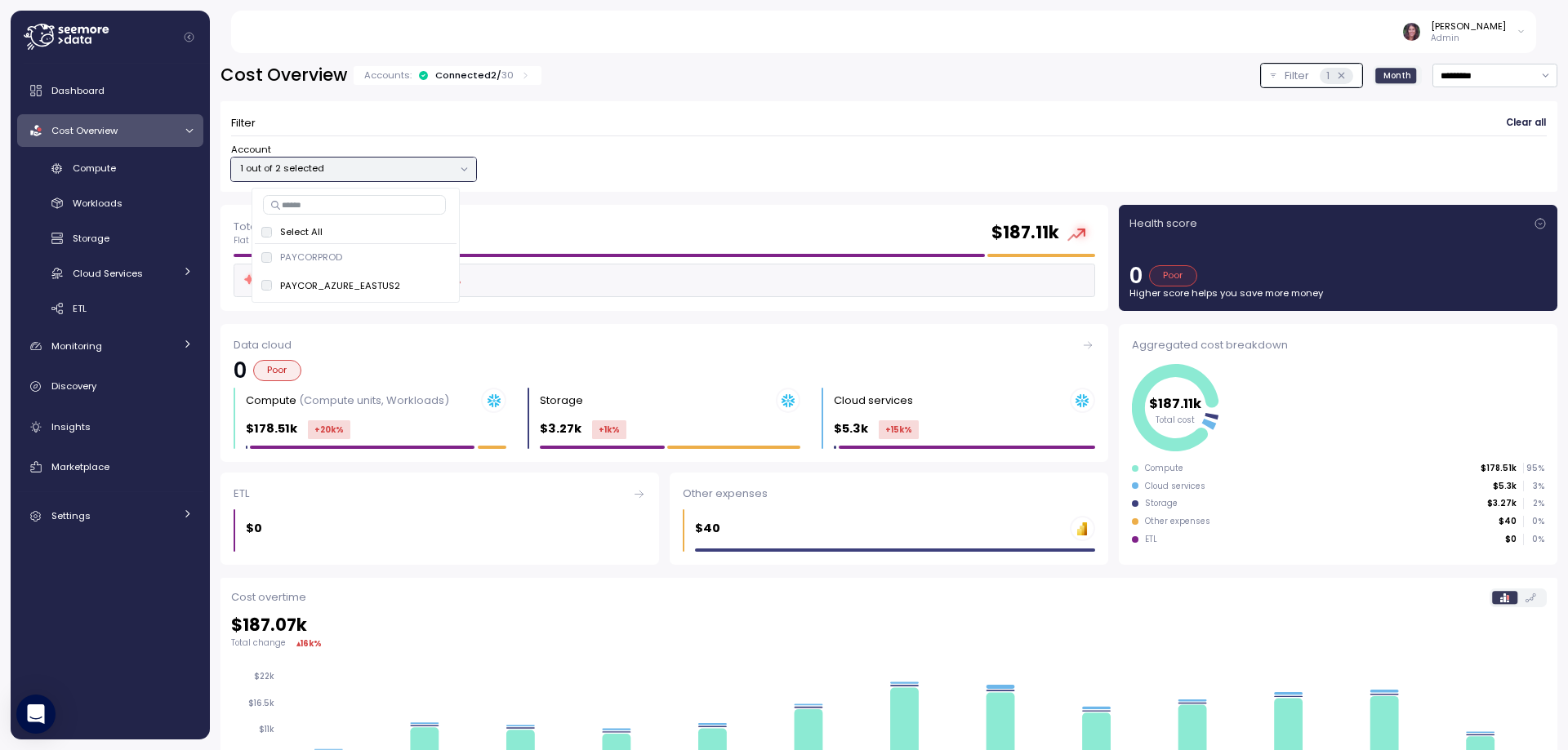
click at [977, 179] on div "Account 1 out of 2 selected" at bounding box center [888, 162] width 1315 height 39
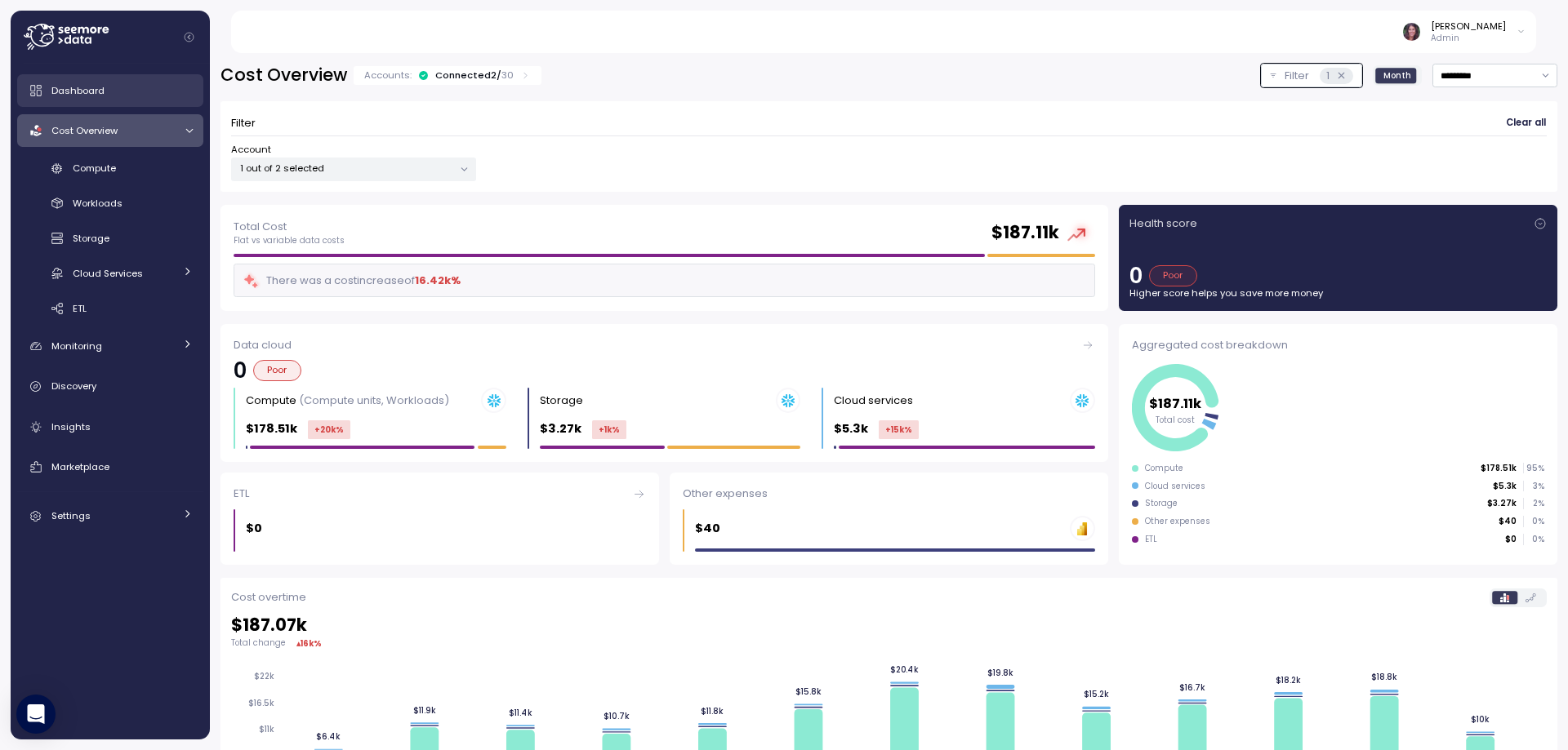
click at [96, 91] on span "Dashboard" at bounding box center [78, 90] width 53 height 13
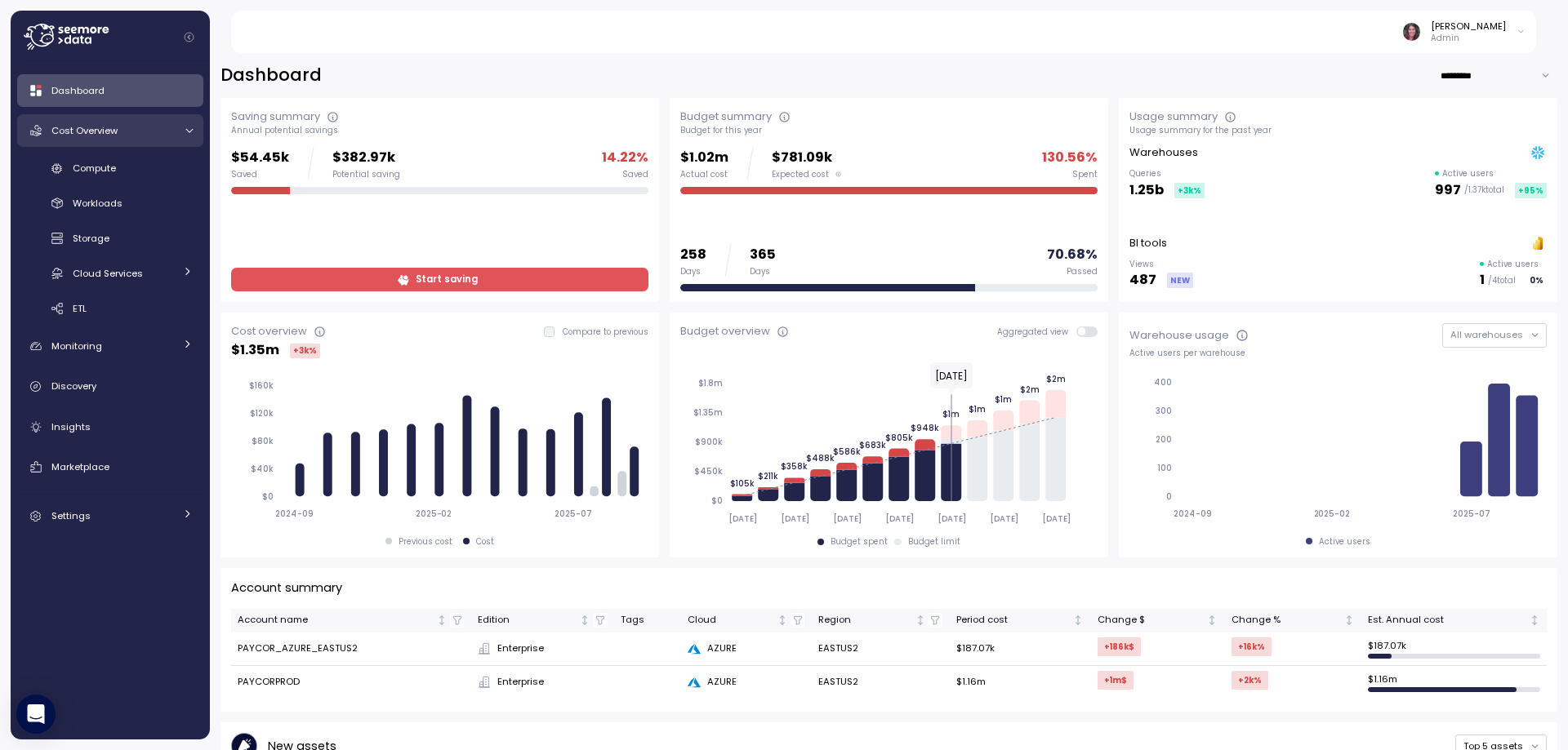
click at [91, 126] on span "Cost Overview" at bounding box center [84, 130] width 66 height 13
click at [148, 134] on div "Cost Overview" at bounding box center [112, 130] width 122 height 16
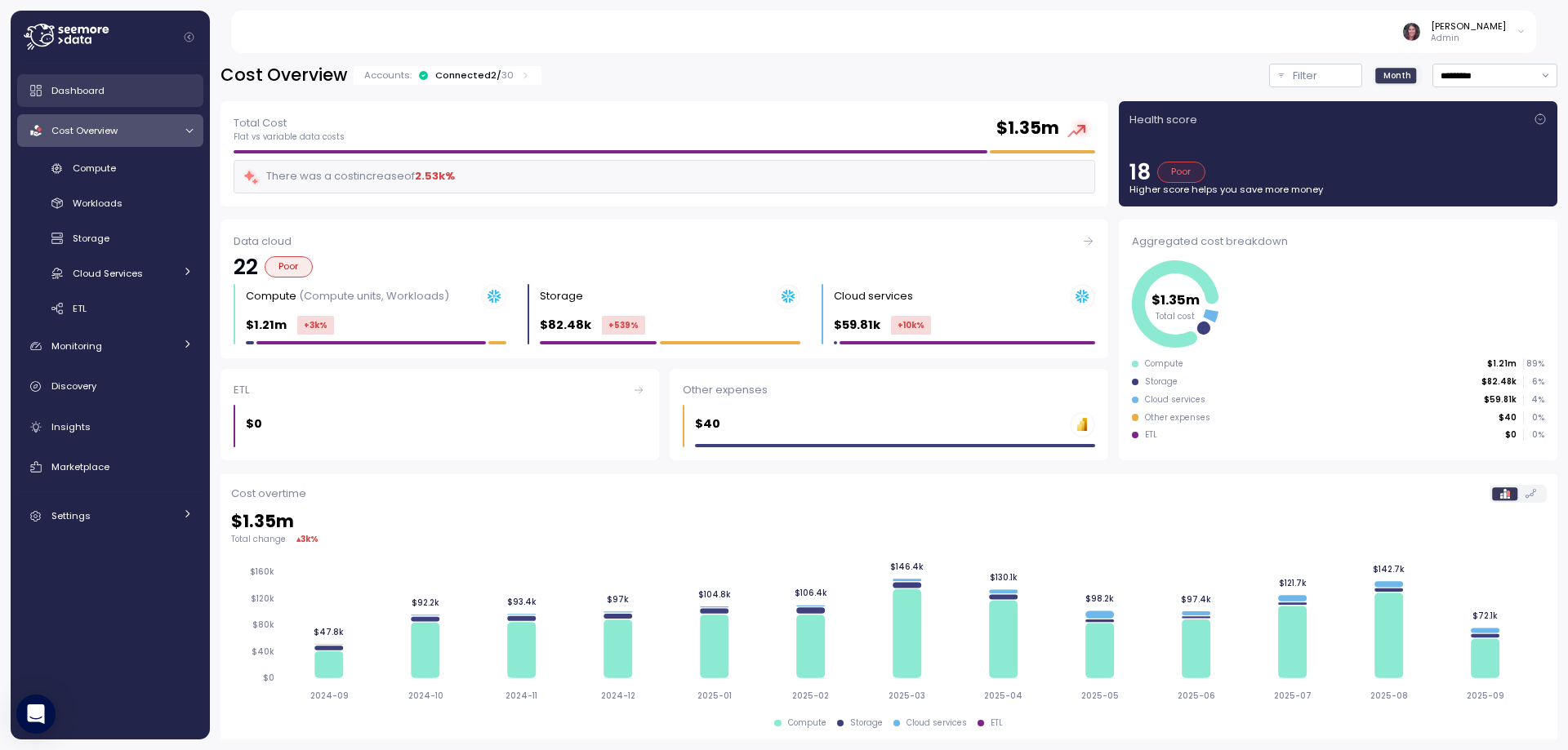
click at [94, 86] on span "Dashboard" at bounding box center [78, 90] width 53 height 13
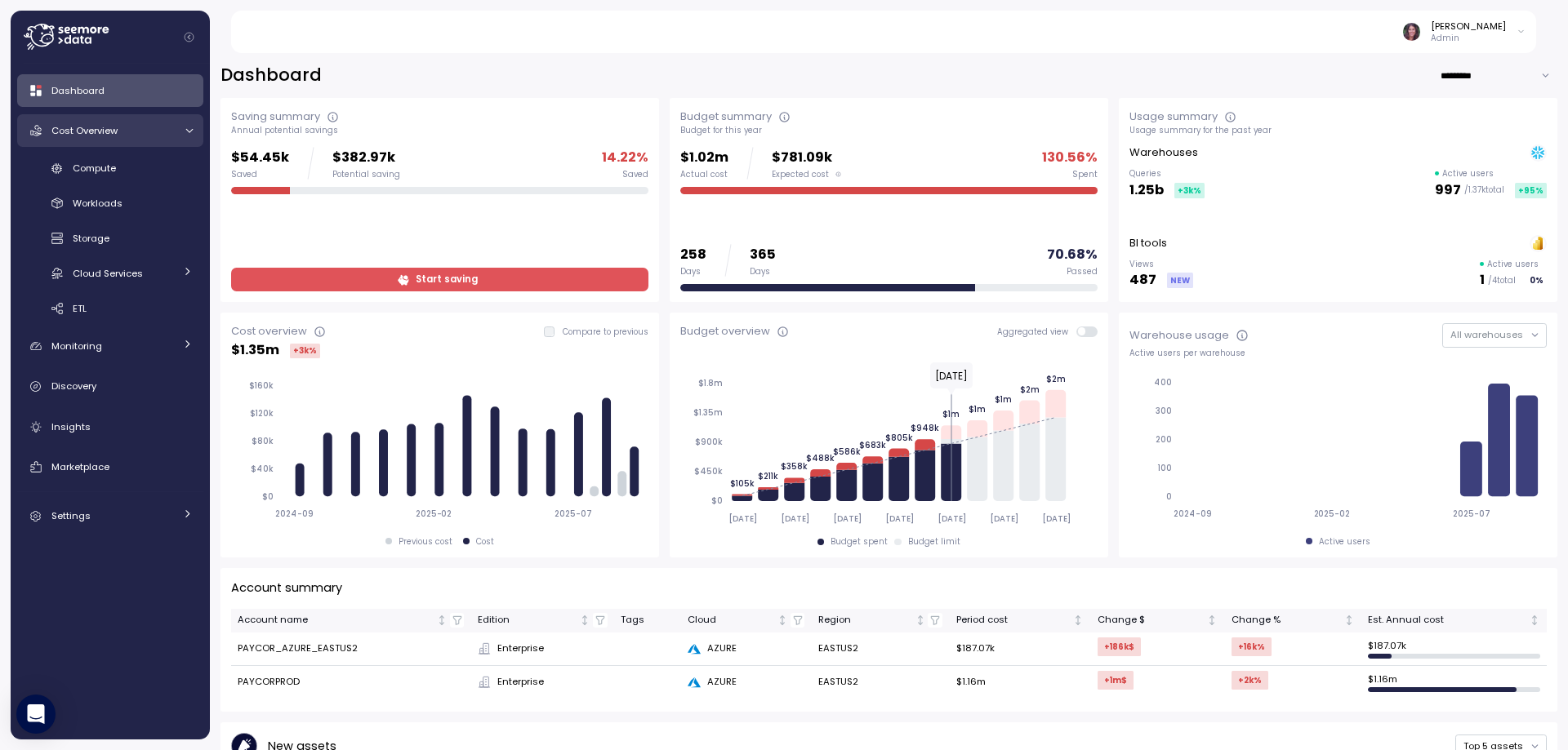
click at [130, 126] on div "Cost Overview" at bounding box center [112, 130] width 122 height 16
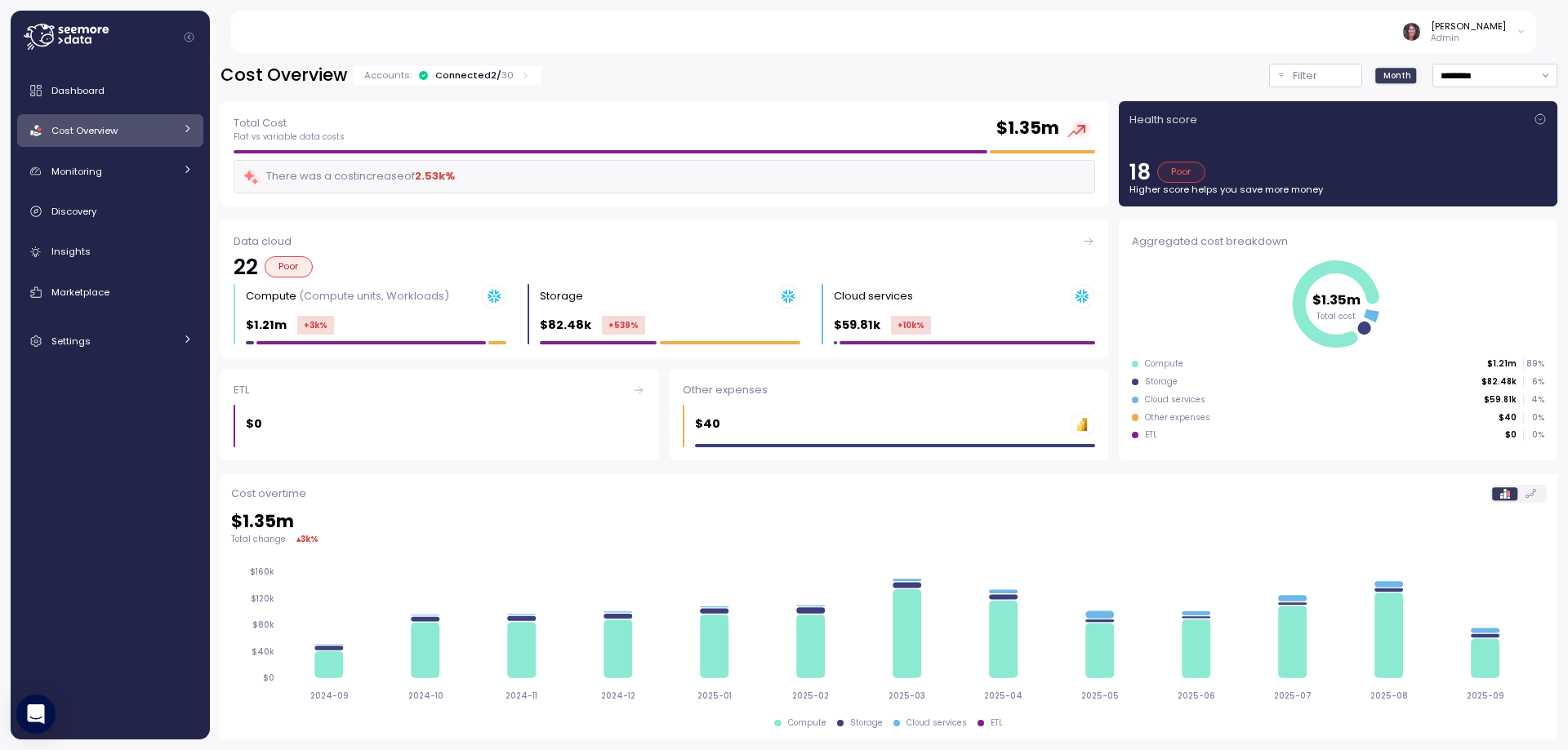
click at [131, 127] on div "Cost Overview" at bounding box center [112, 130] width 122 height 16
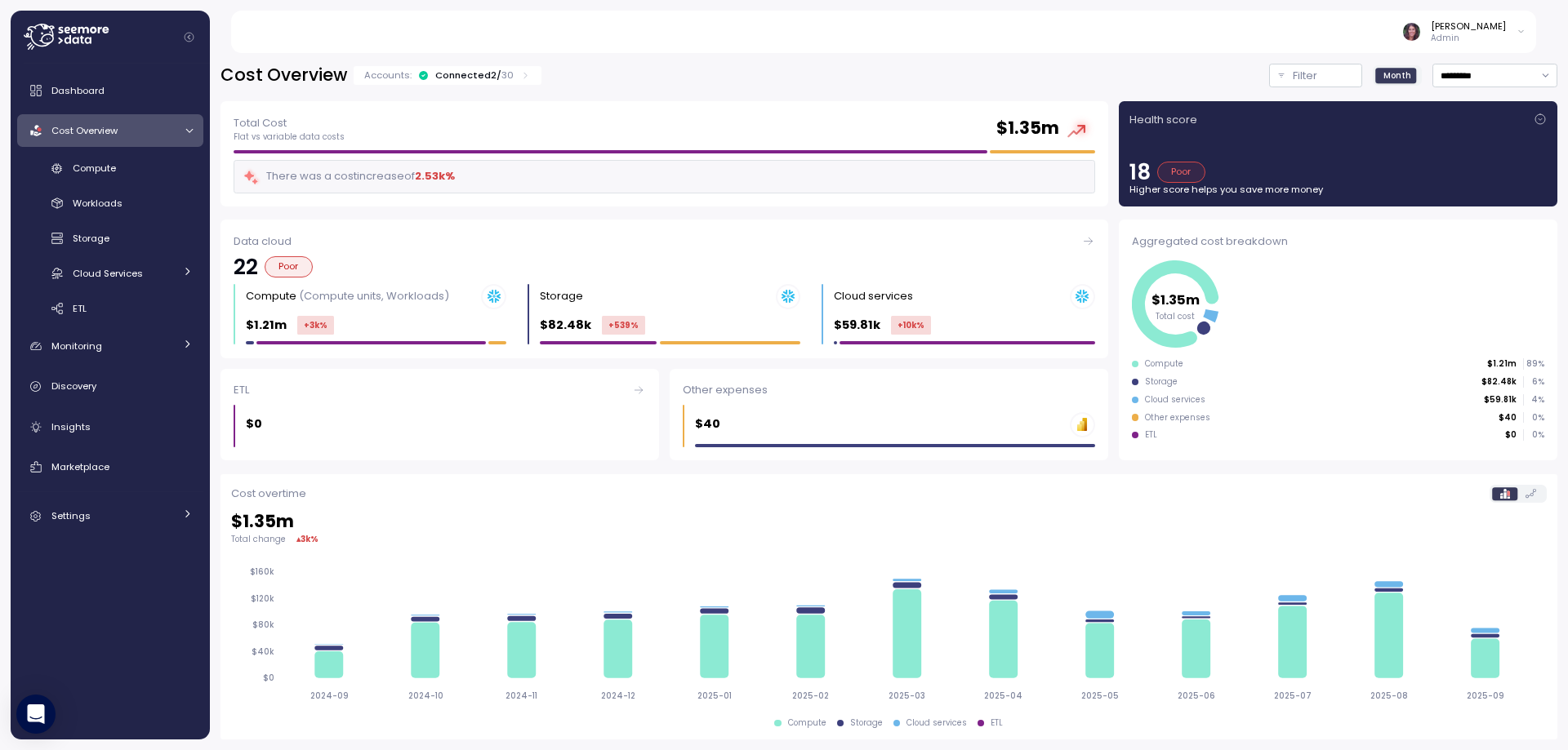
click at [503, 67] on div "Accounts: Connected 2 / 30" at bounding box center [448, 75] width 188 height 18
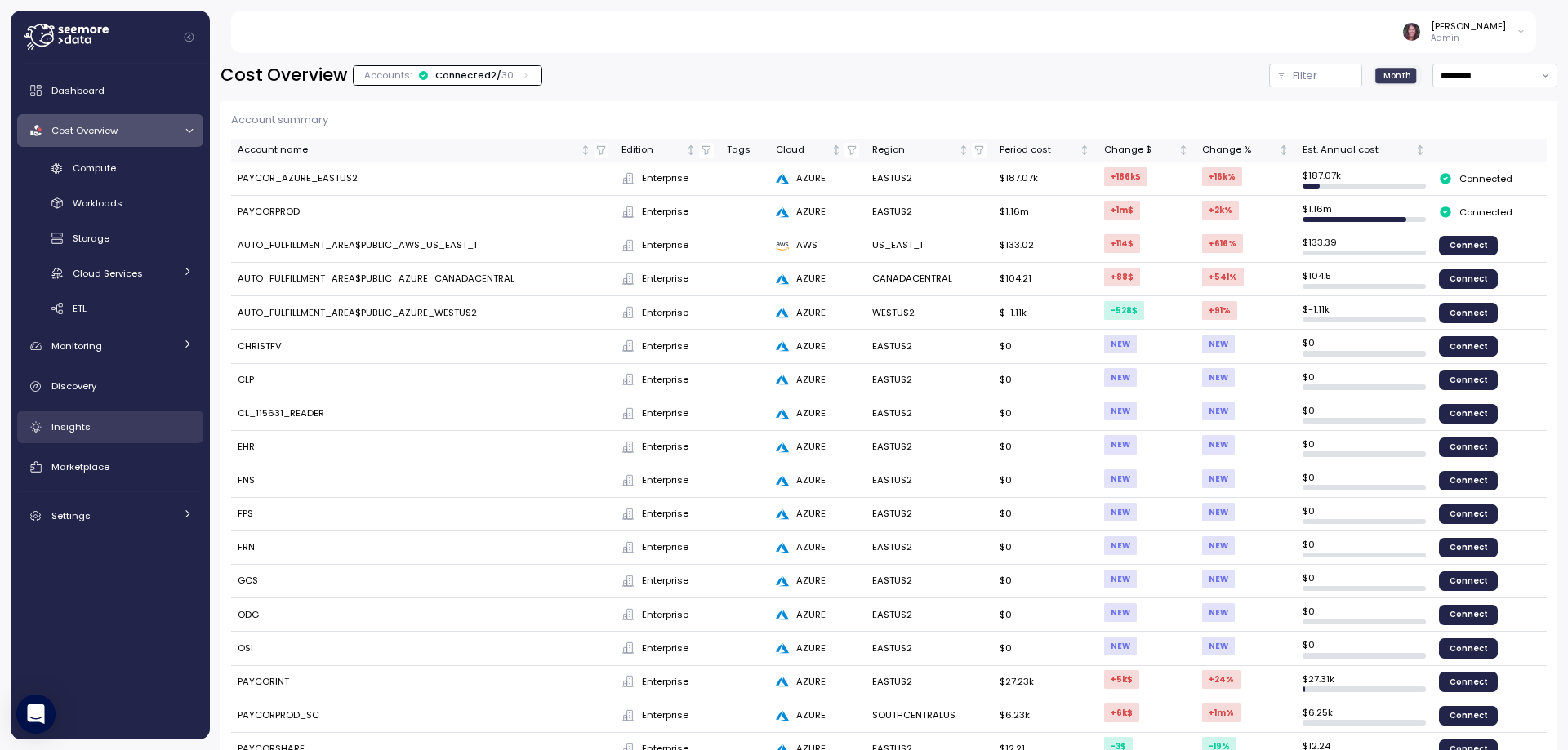
click at [87, 411] on link "Insights" at bounding box center [110, 427] width 186 height 33
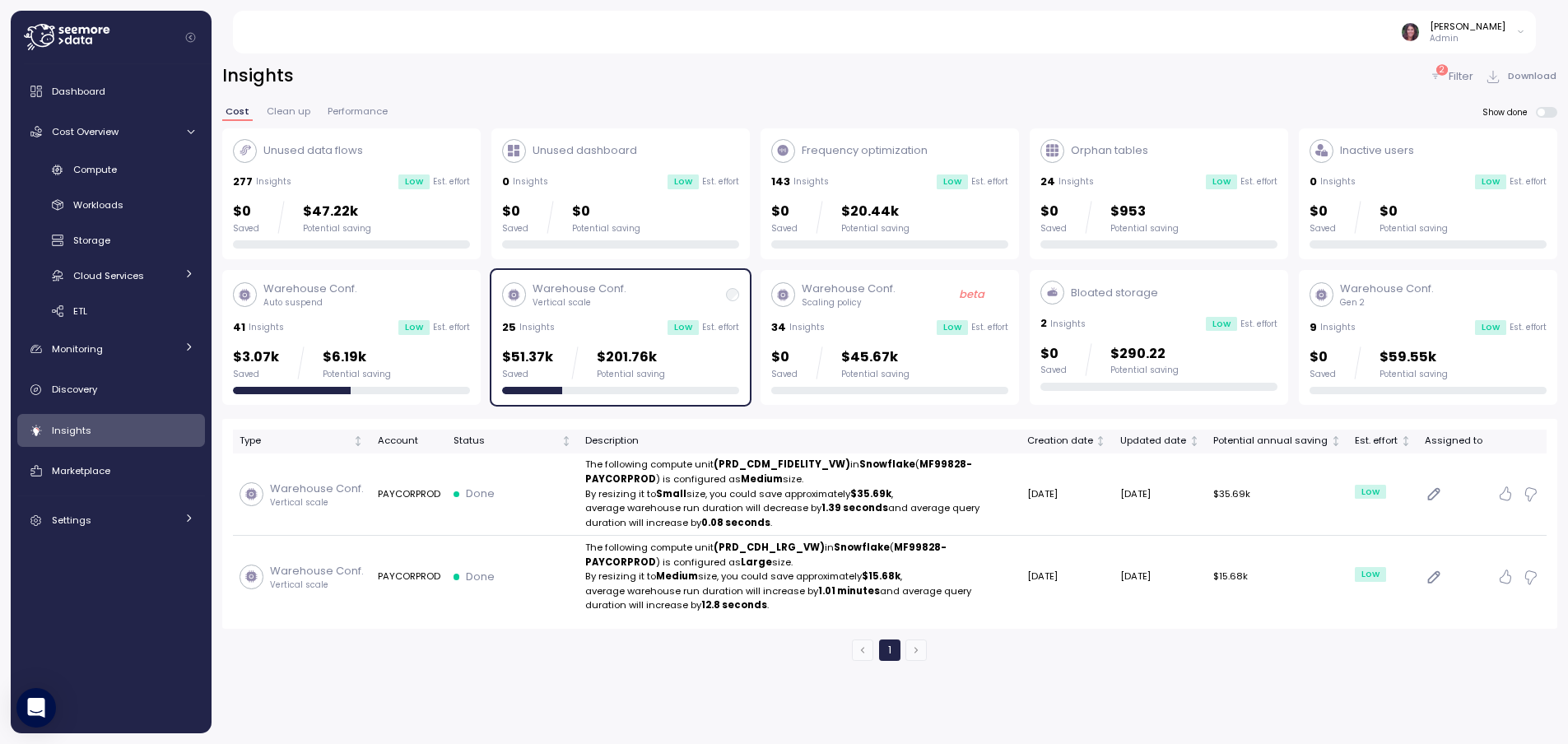
click at [97, 74] on div "Dashboard Cost Overview Compute Workloads Storage Cloud Services Clustering col…" at bounding box center [111, 398] width 201 height 669
click at [75, 105] on link "Dashboard" at bounding box center [111, 92] width 188 height 33
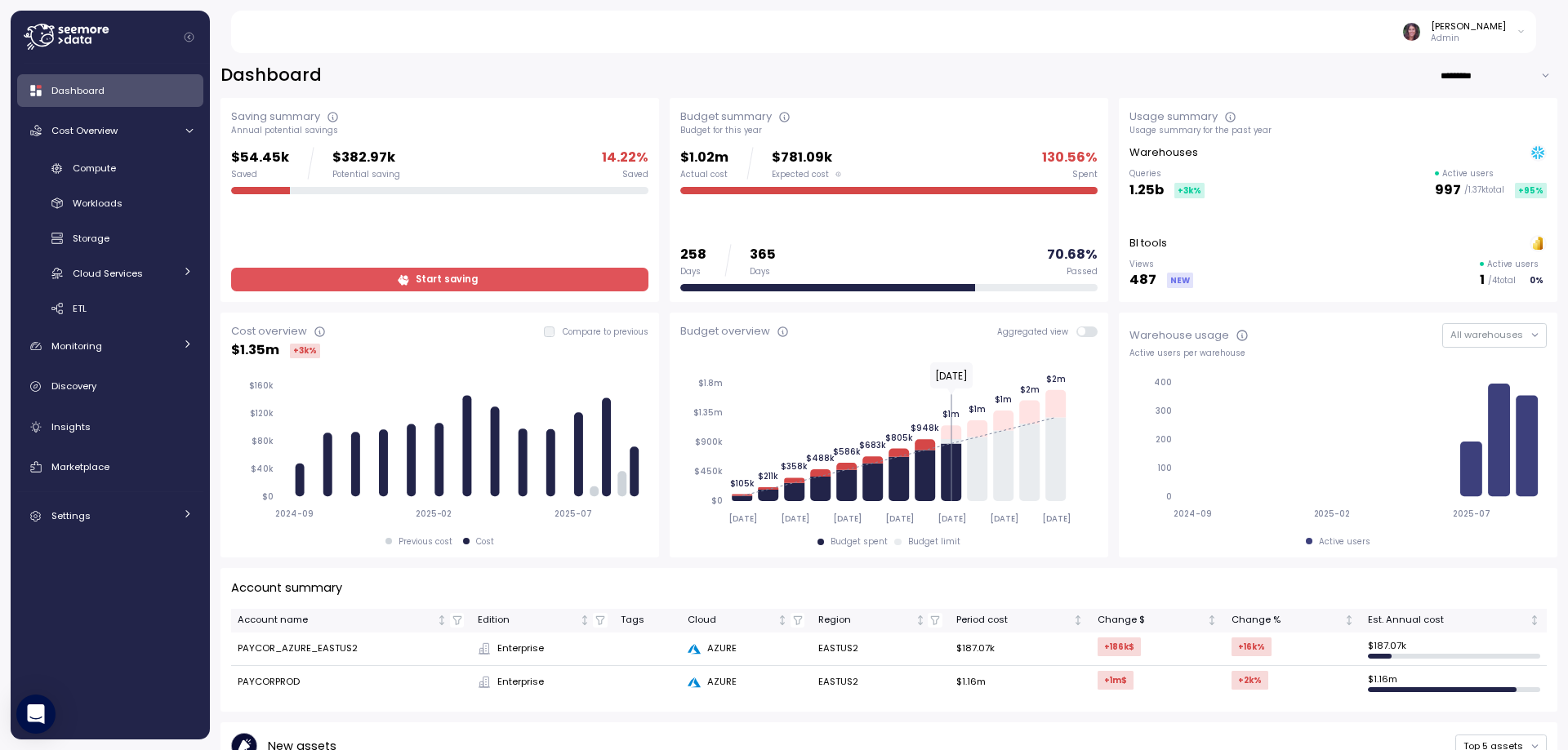
click at [1473, 30] on div "[PERSON_NAME]" at bounding box center [1468, 25] width 76 height 13
click at [61, 33] on icon at bounding box center [61, 30] width 5 height 7
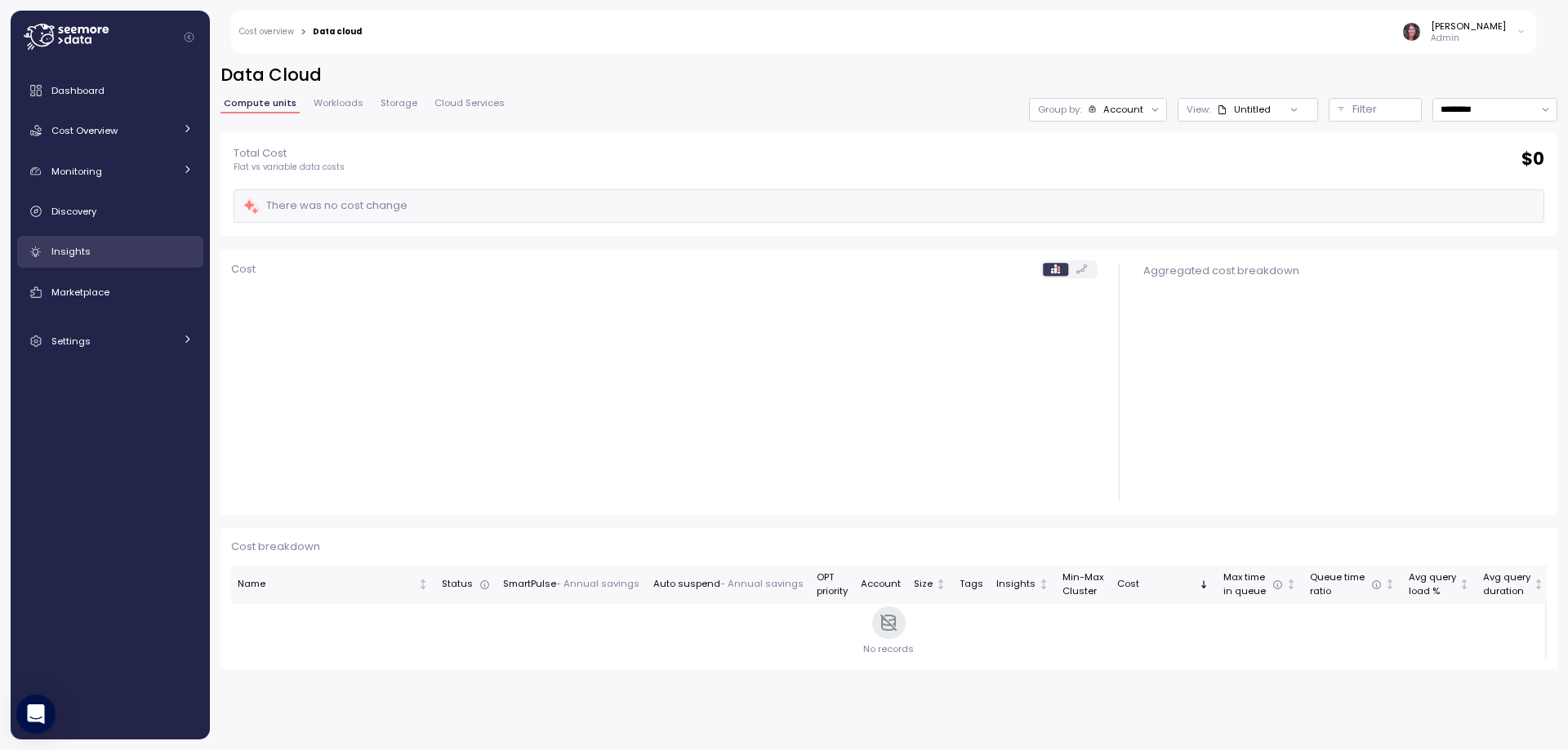
click at [72, 250] on span "Insights" at bounding box center [71, 251] width 39 height 13
